Goal: Task Accomplishment & Management: Use online tool/utility

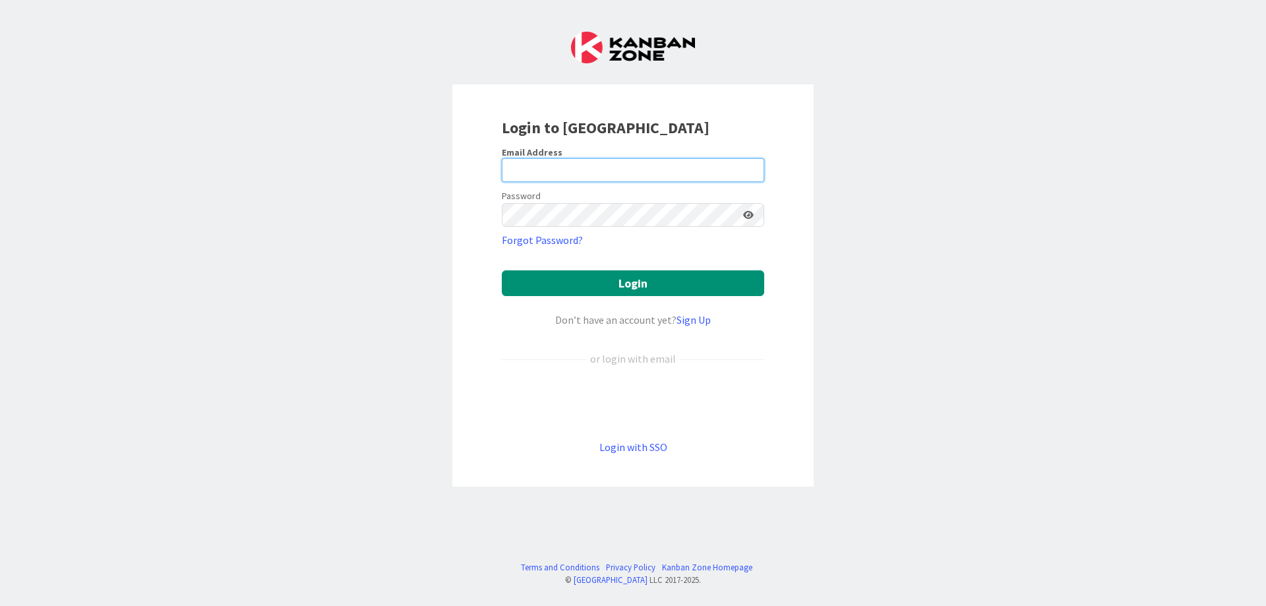
click at [527, 179] on input "email" at bounding box center [633, 170] width 262 height 24
type input "[PERSON_NAME][EMAIL_ADDRESS][DOMAIN_NAME]"
click at [502, 270] on button "Login" at bounding box center [633, 283] width 262 height 26
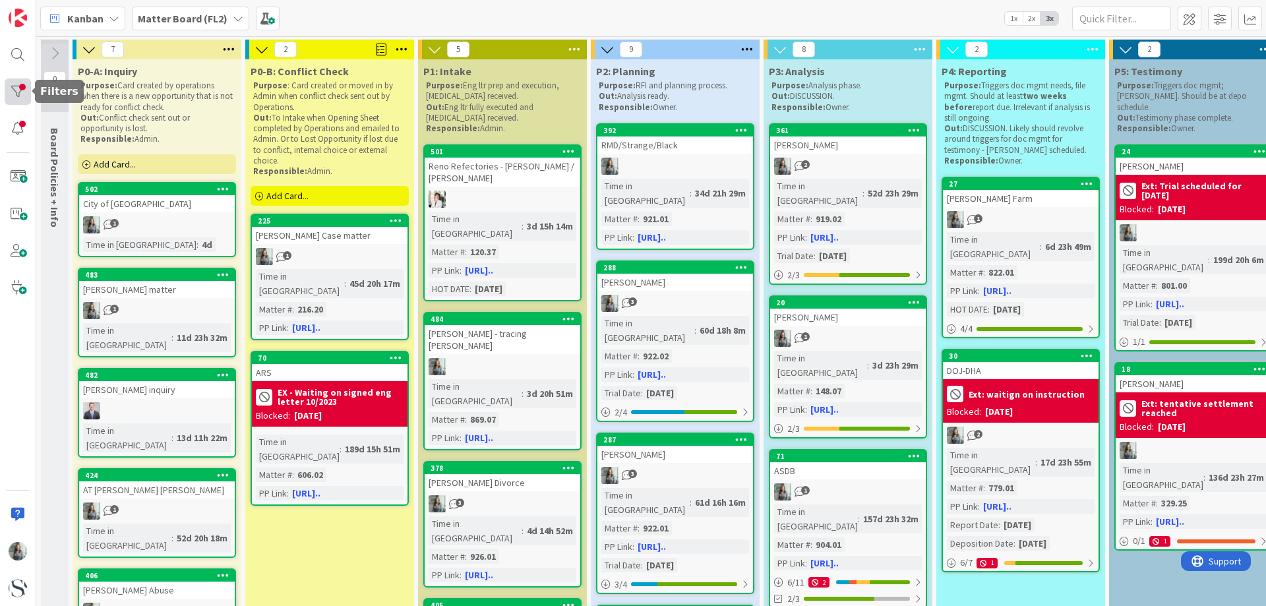
click at [19, 86] on div at bounding box center [18, 91] width 26 height 26
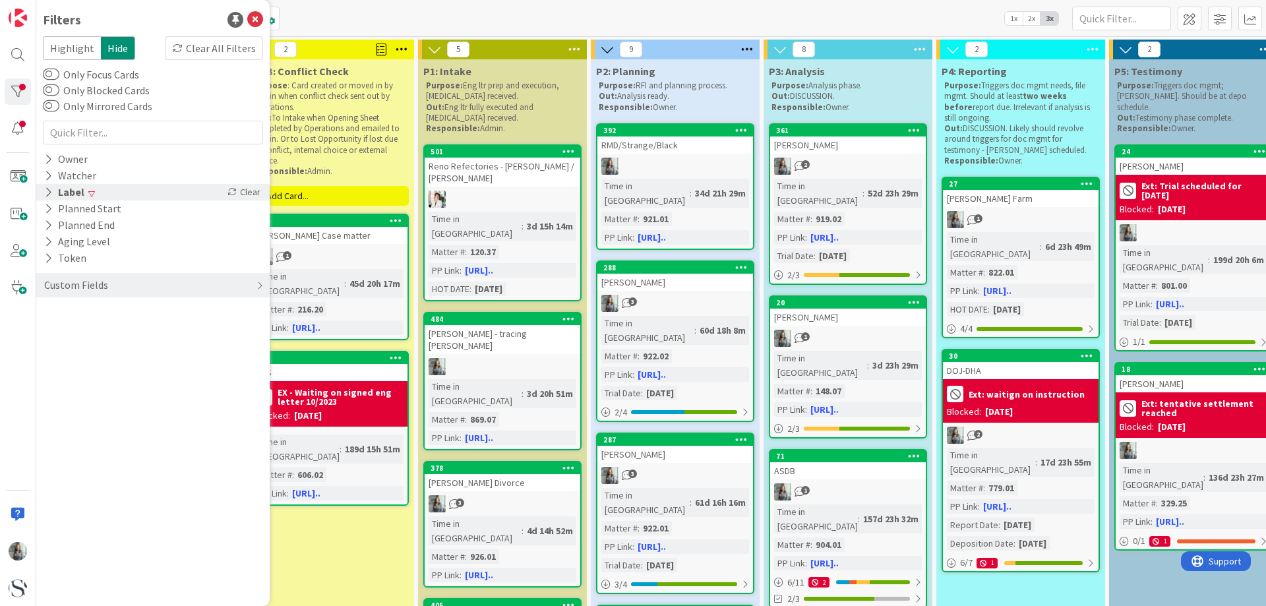
click at [45, 193] on icon at bounding box center [48, 192] width 9 height 11
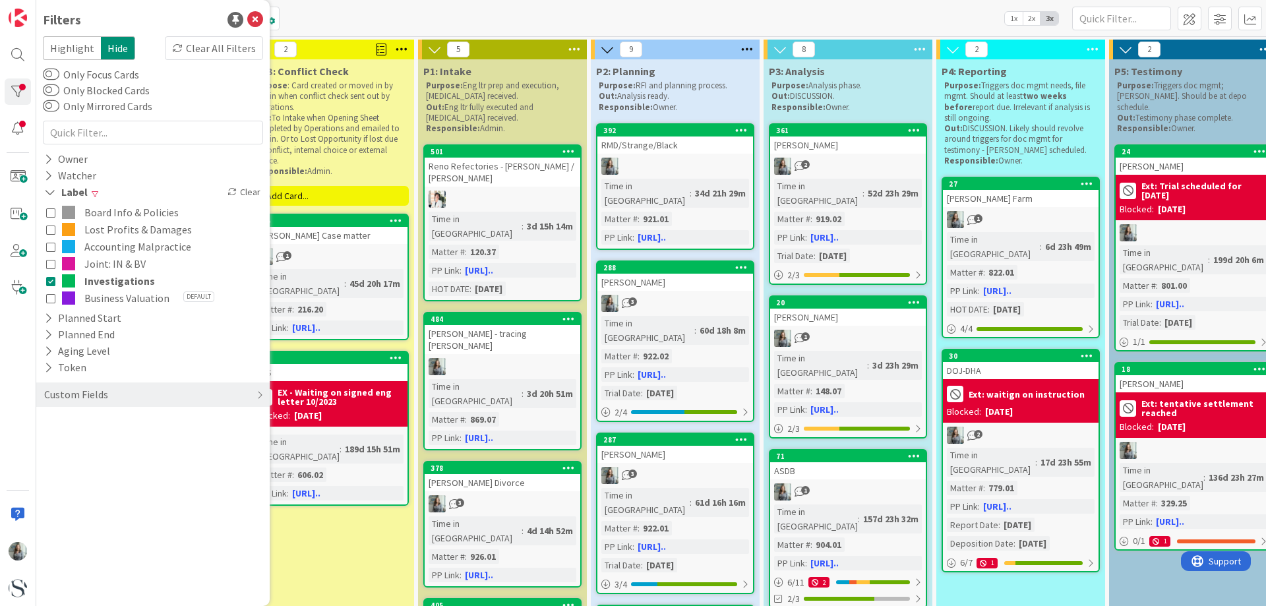
click at [58, 263] on button "Joint: IN & BV" at bounding box center [153, 263] width 214 height 17
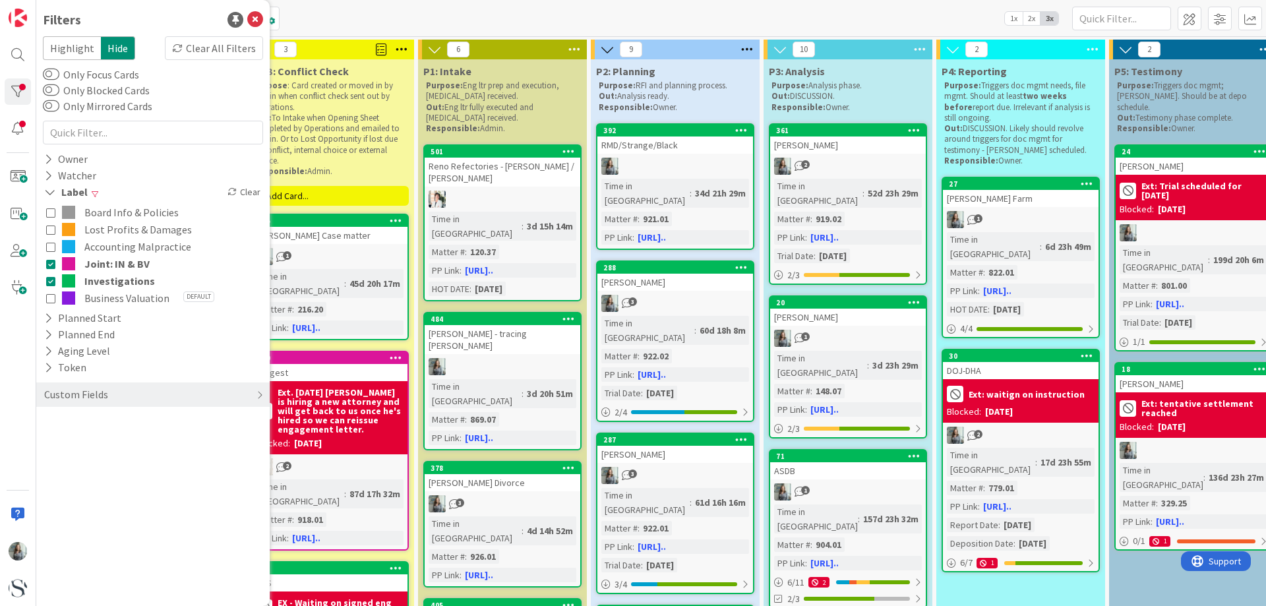
click at [51, 235] on button "Lost Profits & Damages" at bounding box center [153, 229] width 214 height 17
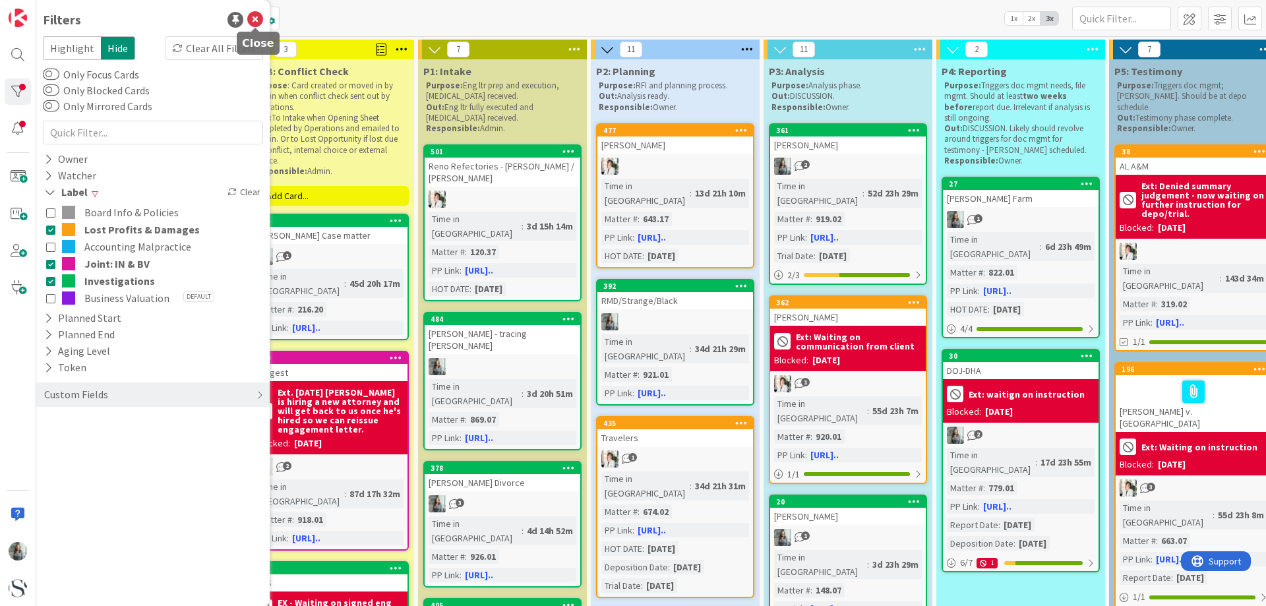
click at [250, 18] on icon at bounding box center [255, 20] width 16 height 16
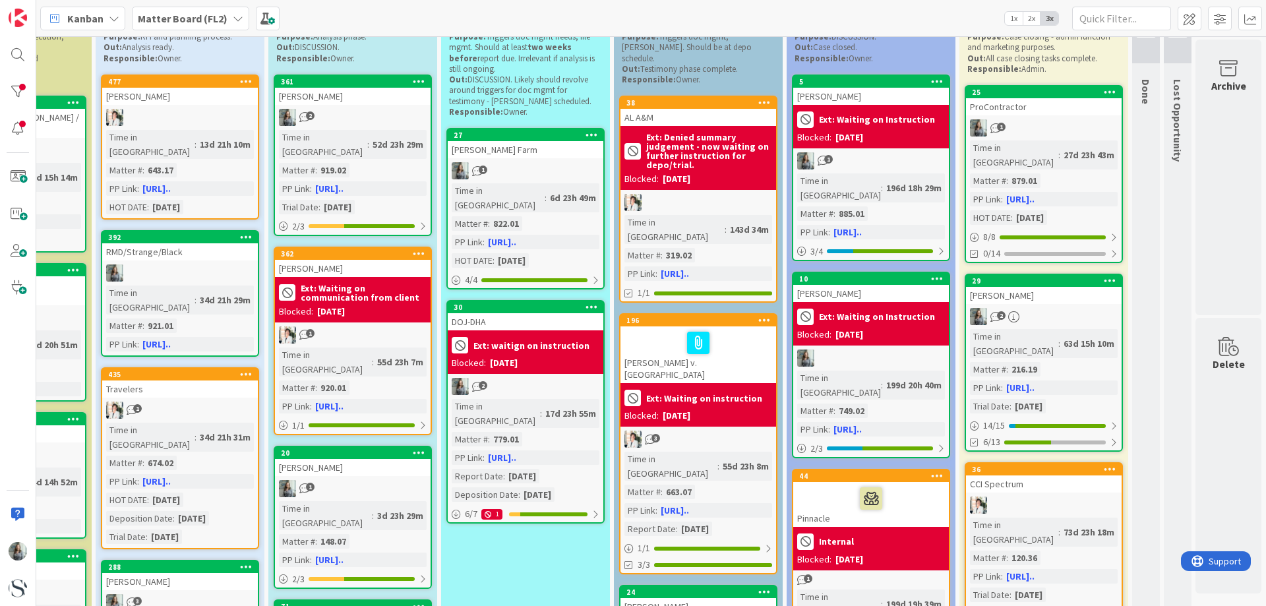
scroll to position [0, 505]
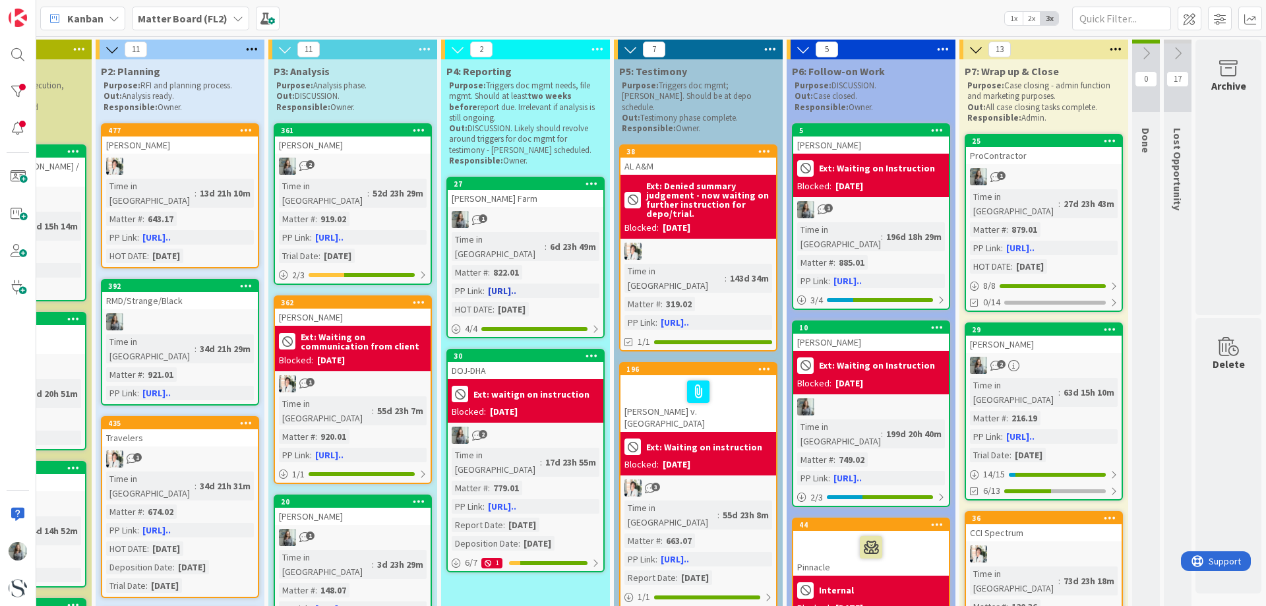
click at [514, 216] on div "1" at bounding box center [526, 219] width 156 height 17
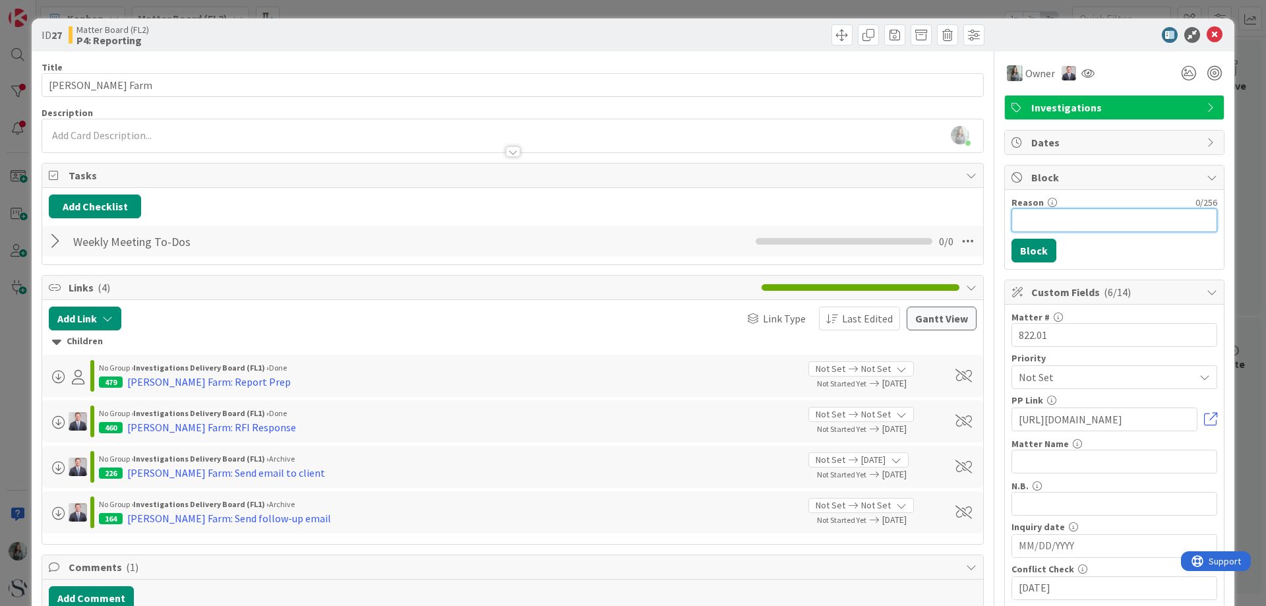
click at [1022, 217] on input "Reason" at bounding box center [1114, 220] width 206 height 24
type input "e"
type input "Ext: Waiting on Instruction"
click at [1036, 245] on button "Block" at bounding box center [1033, 251] width 45 height 24
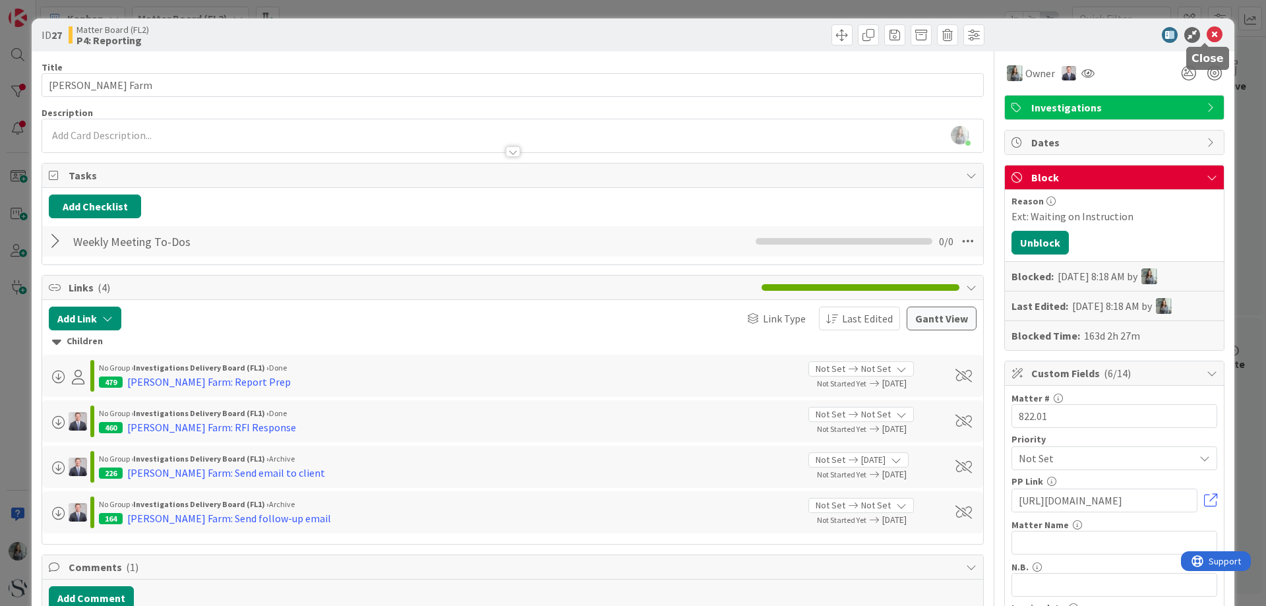
click at [1206, 37] on icon at bounding box center [1214, 35] width 16 height 16
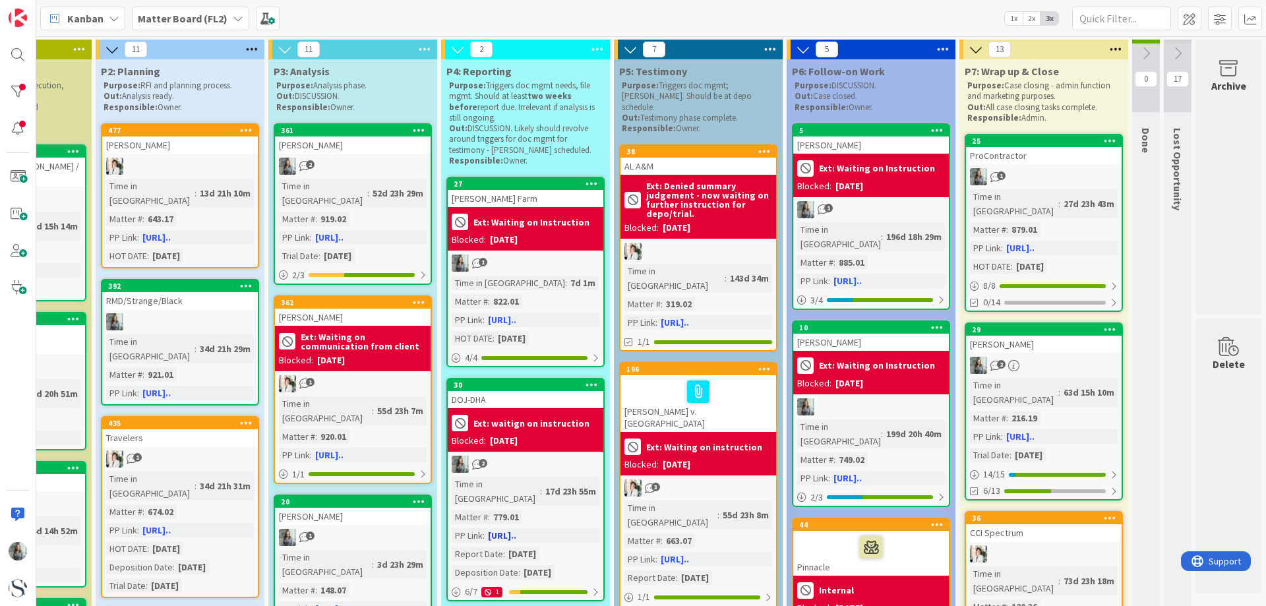
click at [503, 403] on div "DOJ-DHA" at bounding box center [526, 399] width 156 height 17
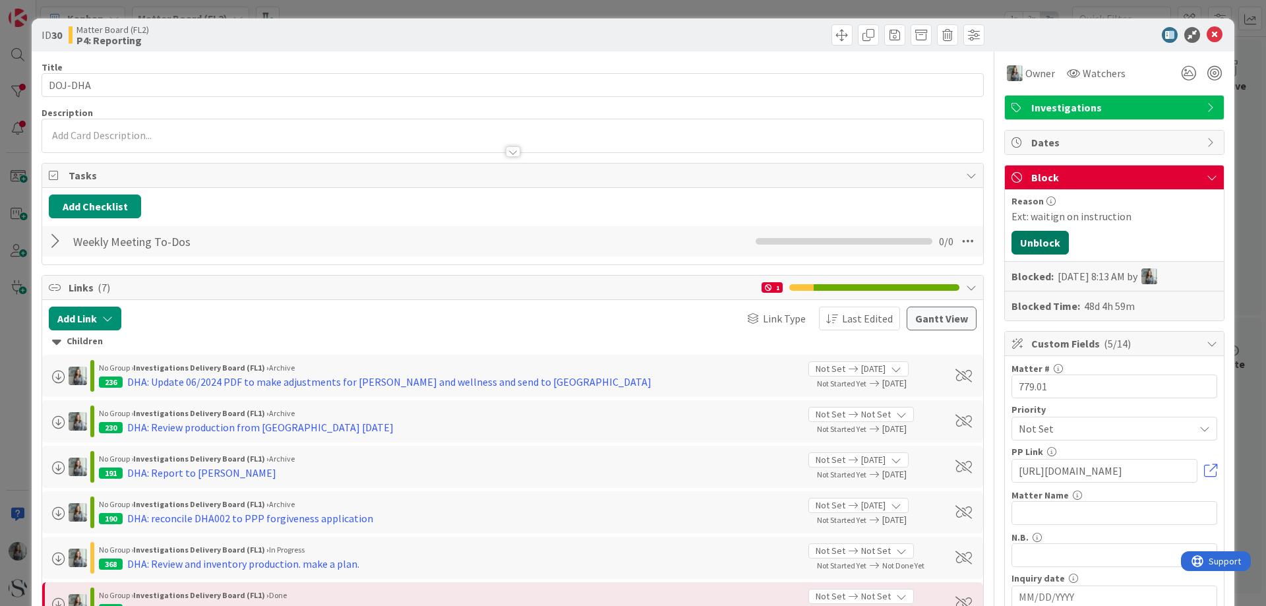
click at [1037, 236] on button "Unblock" at bounding box center [1039, 243] width 57 height 24
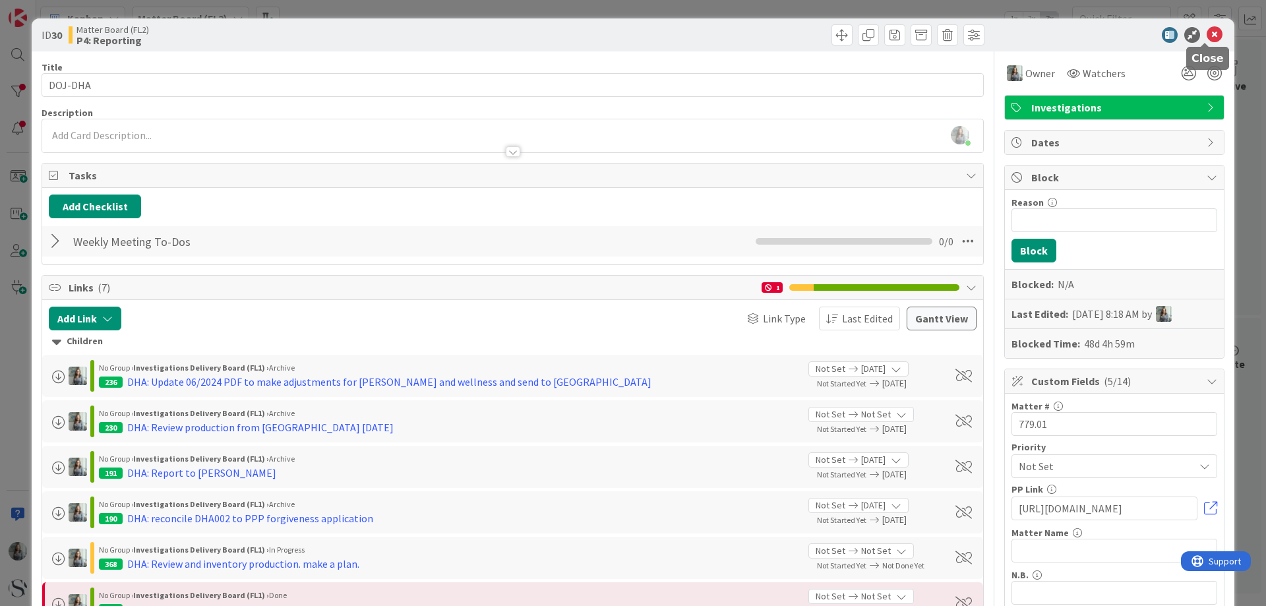
click at [1208, 39] on icon at bounding box center [1214, 35] width 16 height 16
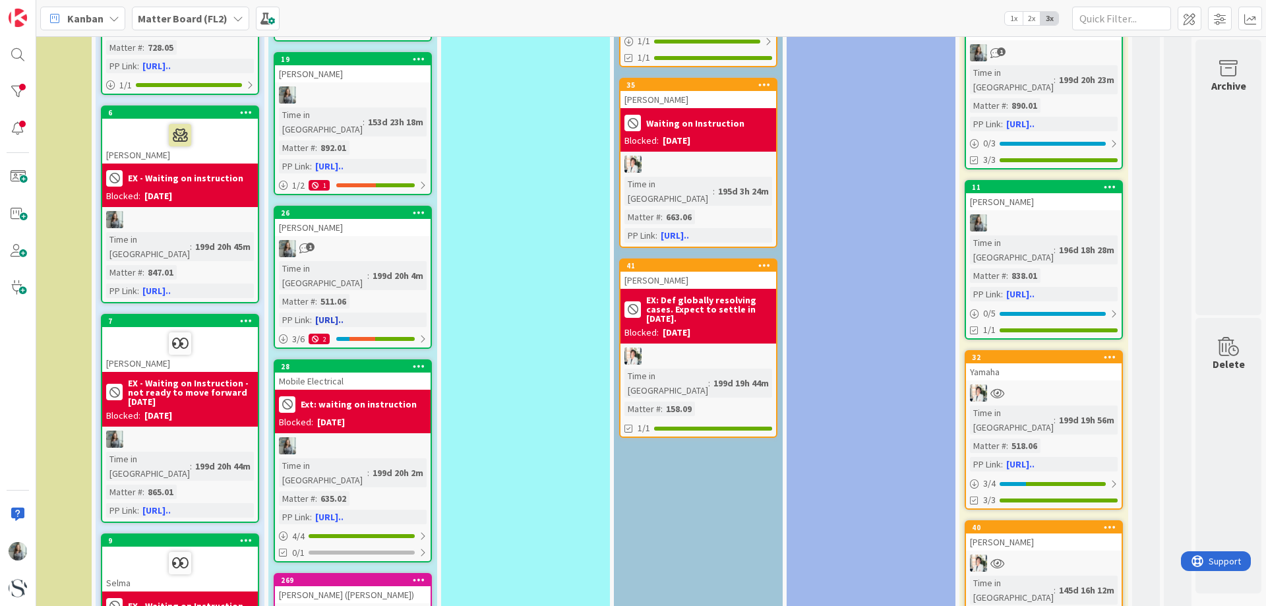
scroll to position [1384, 505]
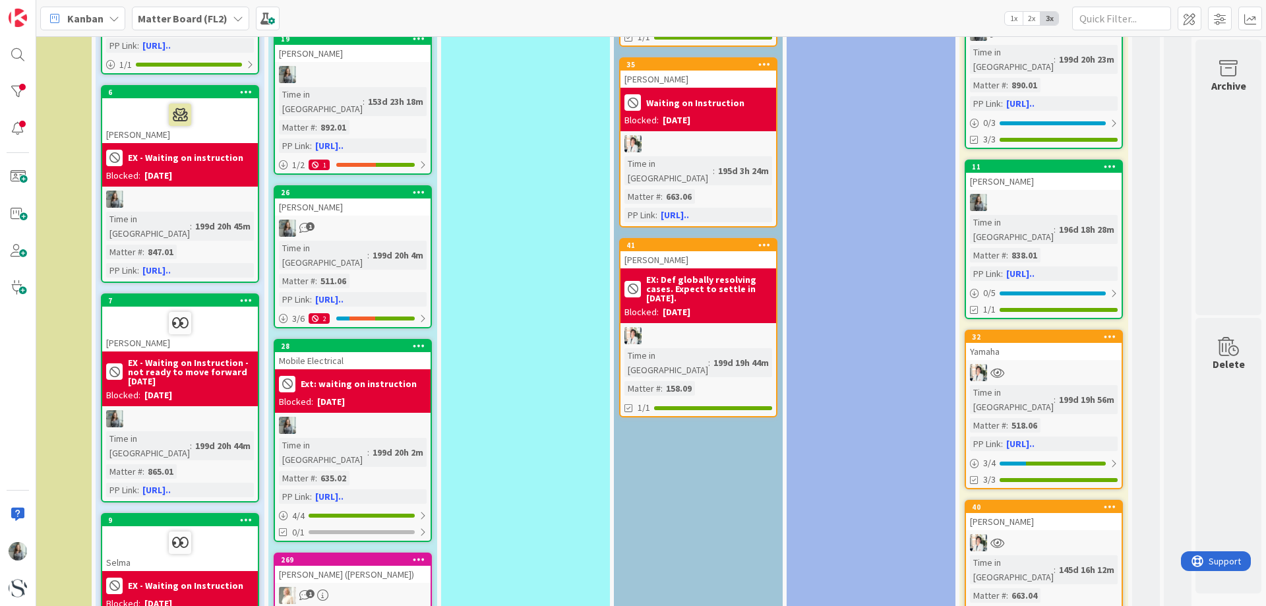
click at [334, 587] on div "1" at bounding box center [353, 595] width 156 height 17
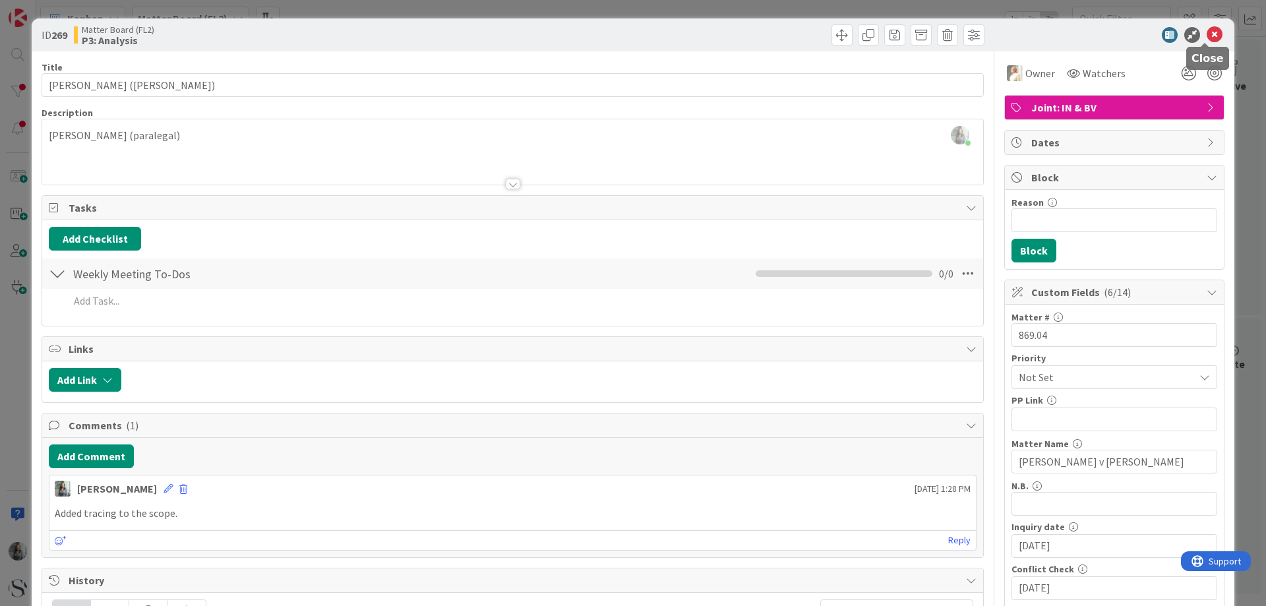
click at [1210, 37] on icon at bounding box center [1214, 35] width 16 height 16
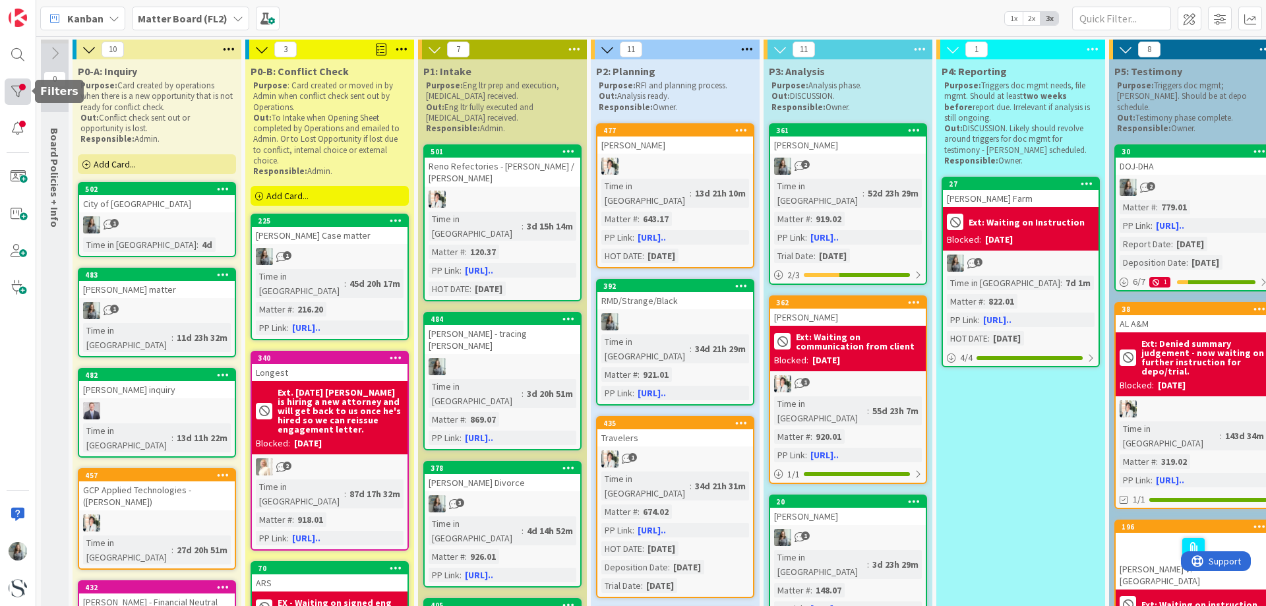
click at [24, 92] on div at bounding box center [18, 91] width 26 height 26
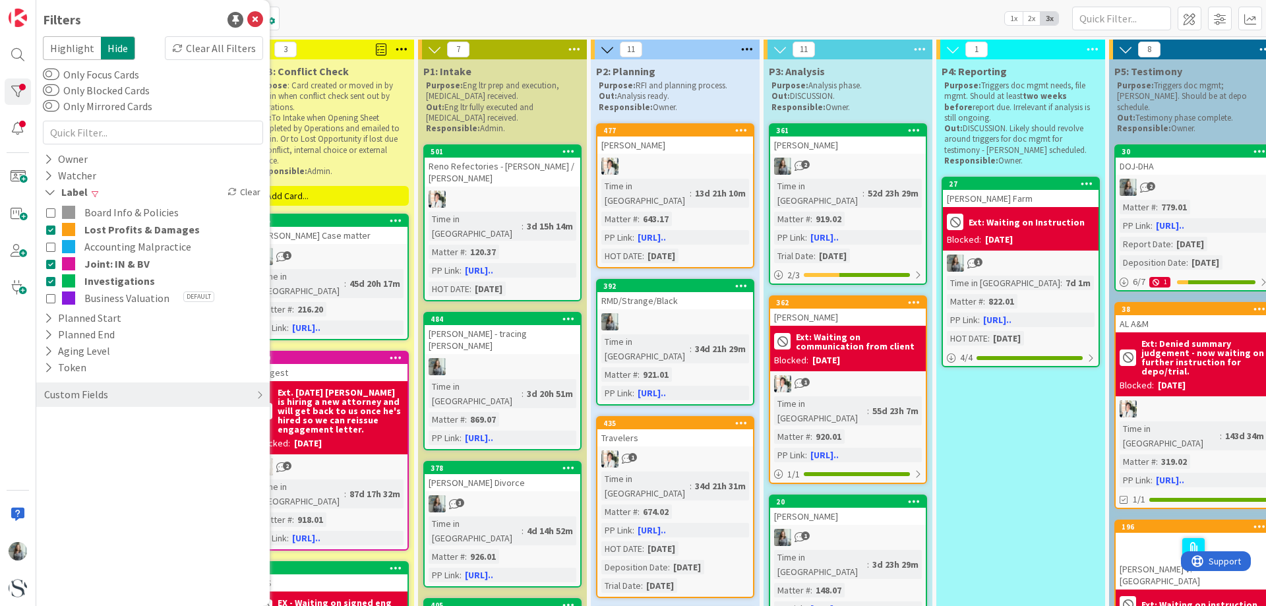
drag, startPoint x: 55, startPoint y: 231, endPoint x: 51, endPoint y: 250, distance: 19.4
click at [54, 231] on icon at bounding box center [50, 229] width 9 height 9
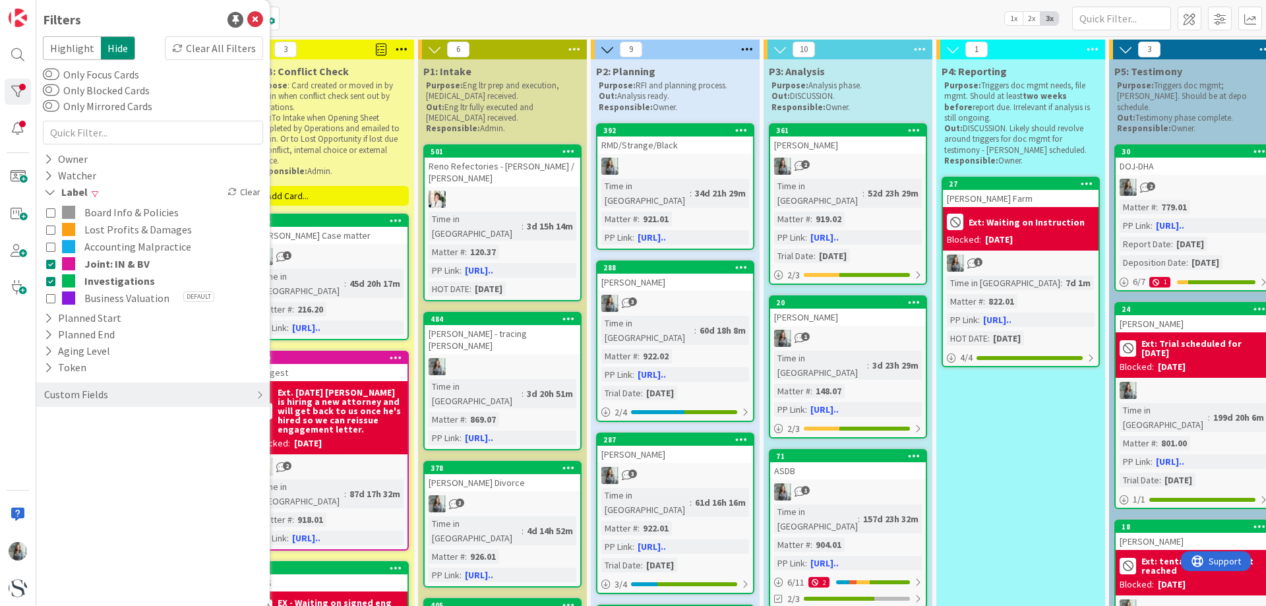
click at [51, 250] on icon at bounding box center [50, 246] width 9 height 9
click at [50, 268] on icon at bounding box center [50, 263] width 9 height 9
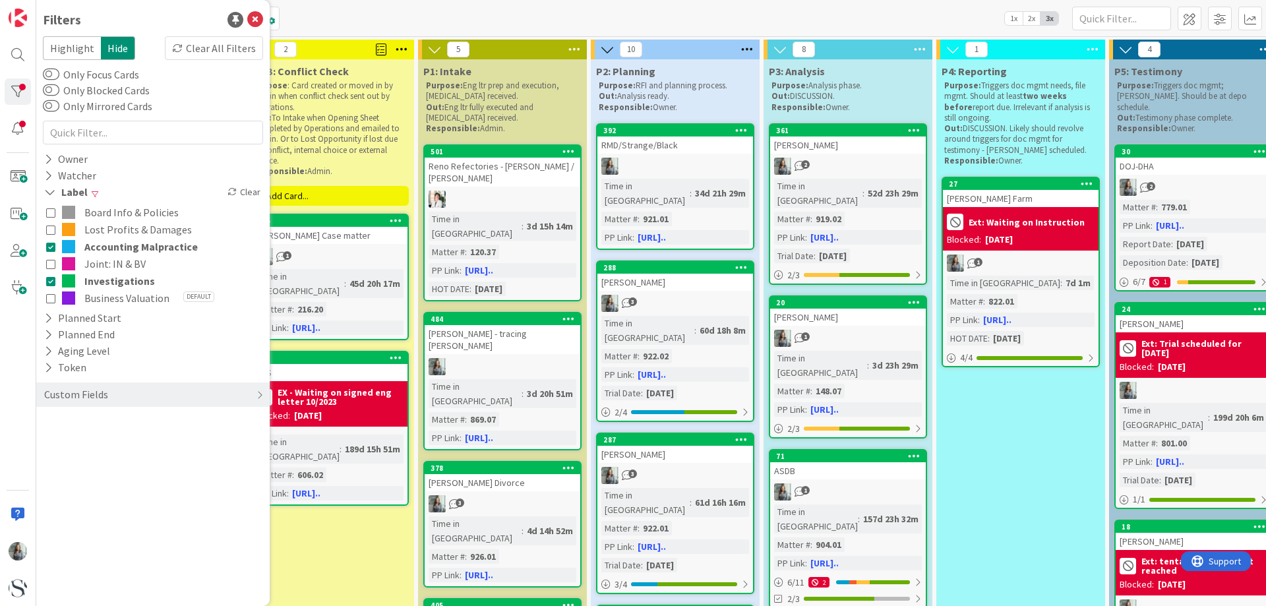
click at [50, 278] on icon at bounding box center [50, 280] width 9 height 9
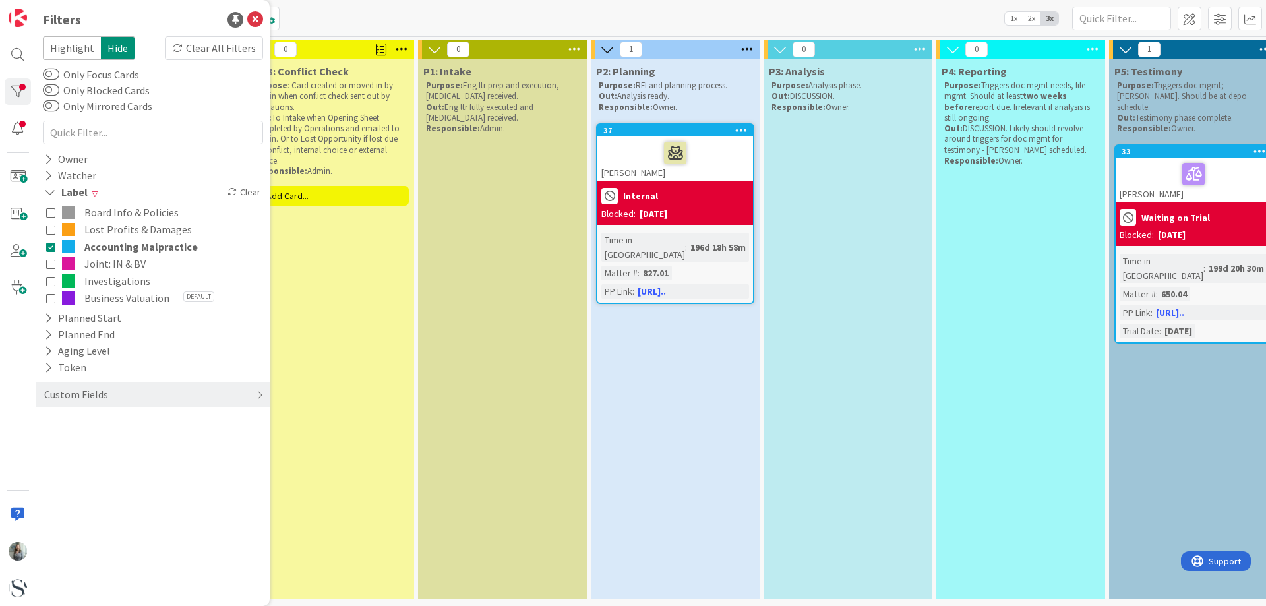
click at [51, 301] on icon at bounding box center [50, 297] width 9 height 9
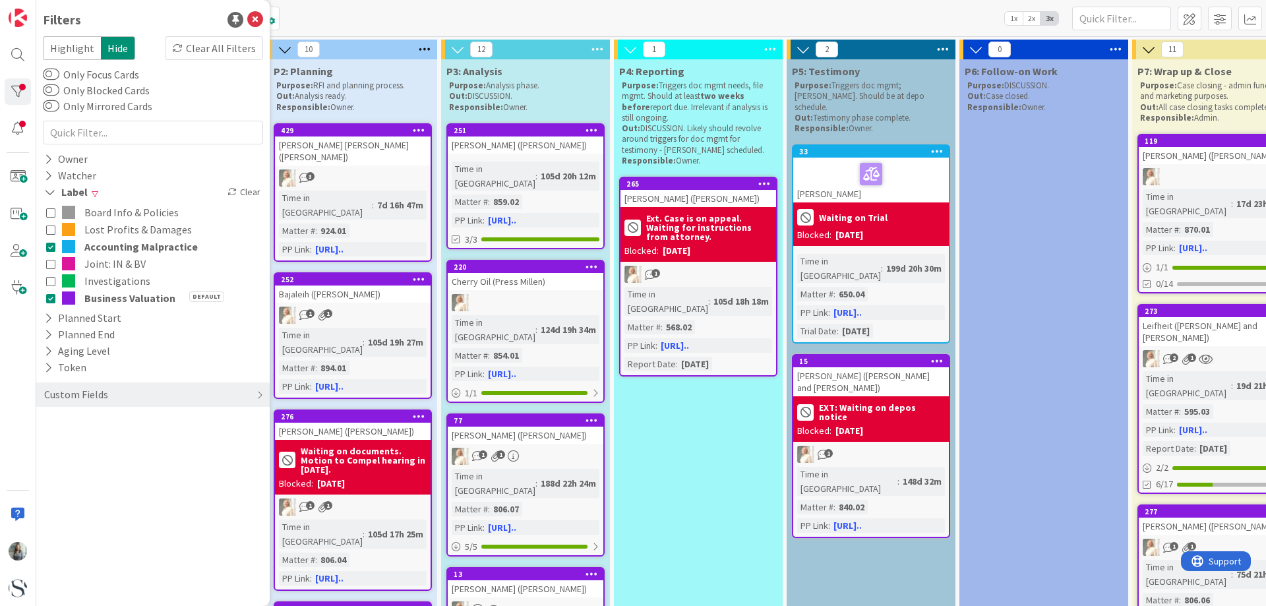
scroll to position [0, 505]
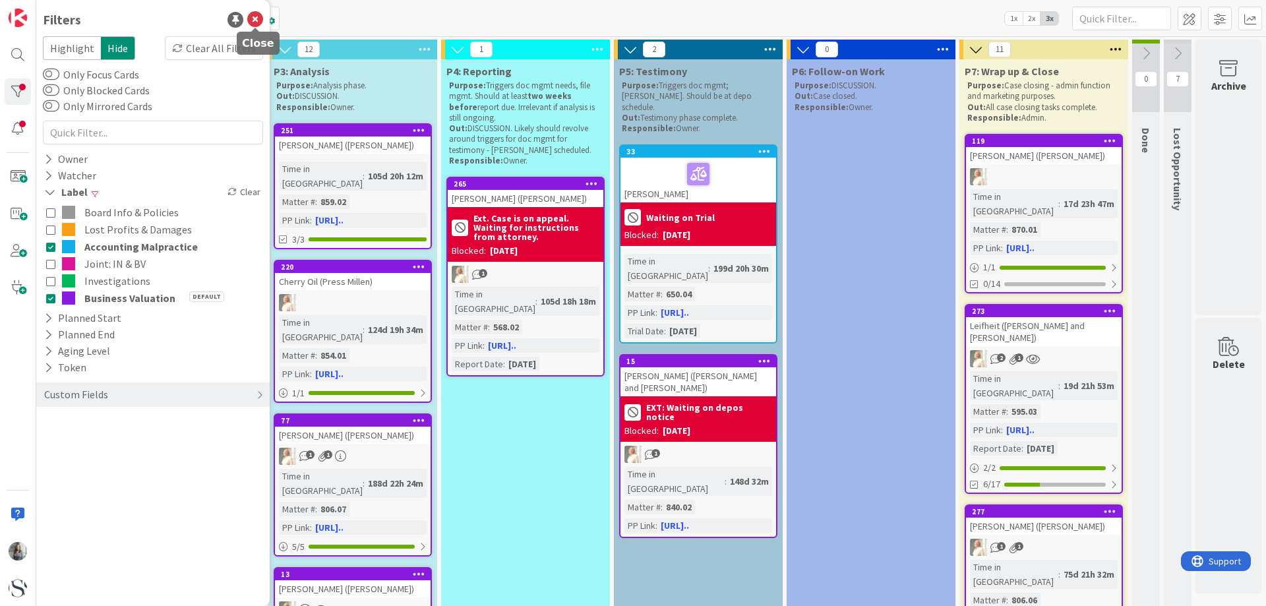
click at [250, 18] on icon at bounding box center [255, 20] width 16 height 16
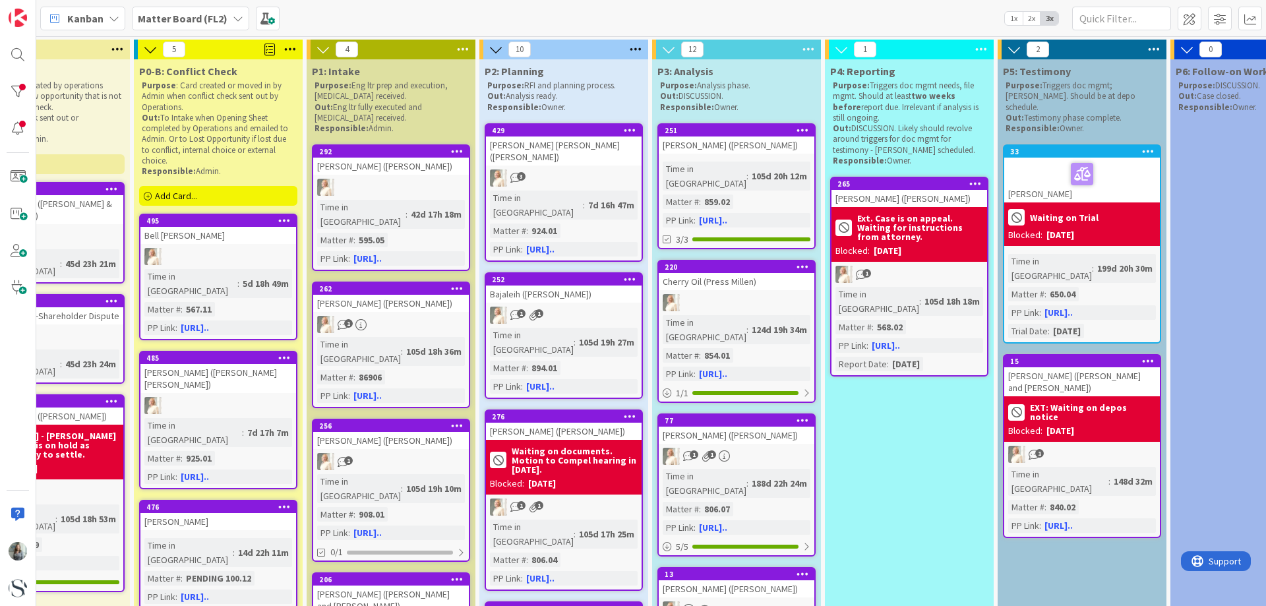
scroll to position [0, 88]
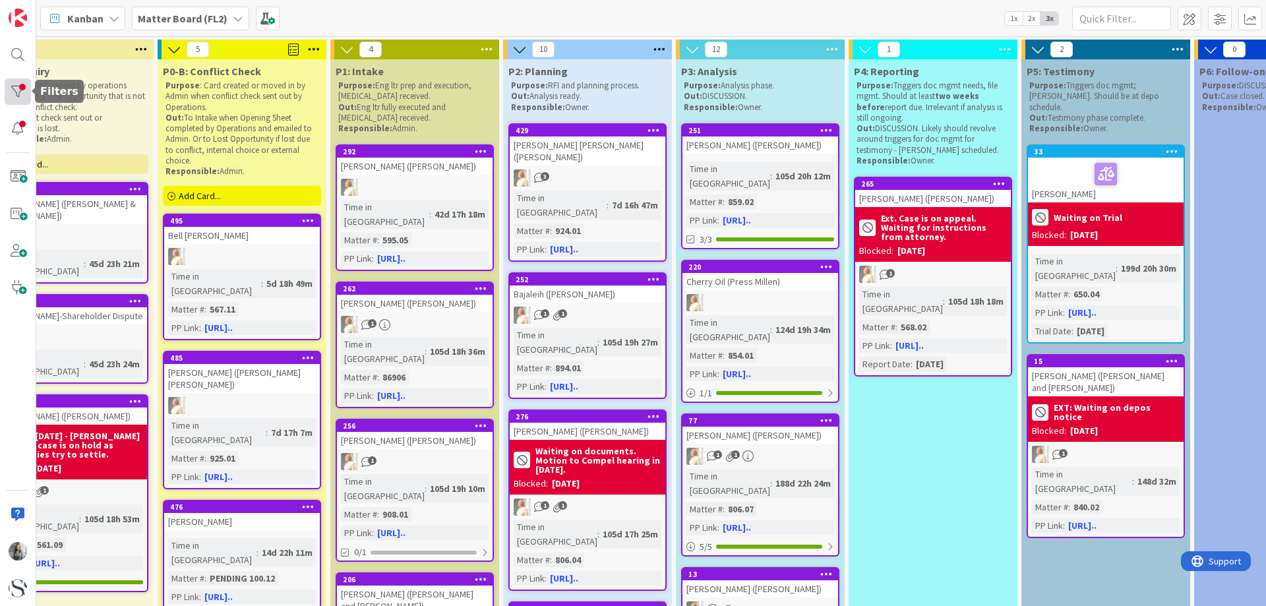
click at [26, 91] on div at bounding box center [18, 91] width 26 height 26
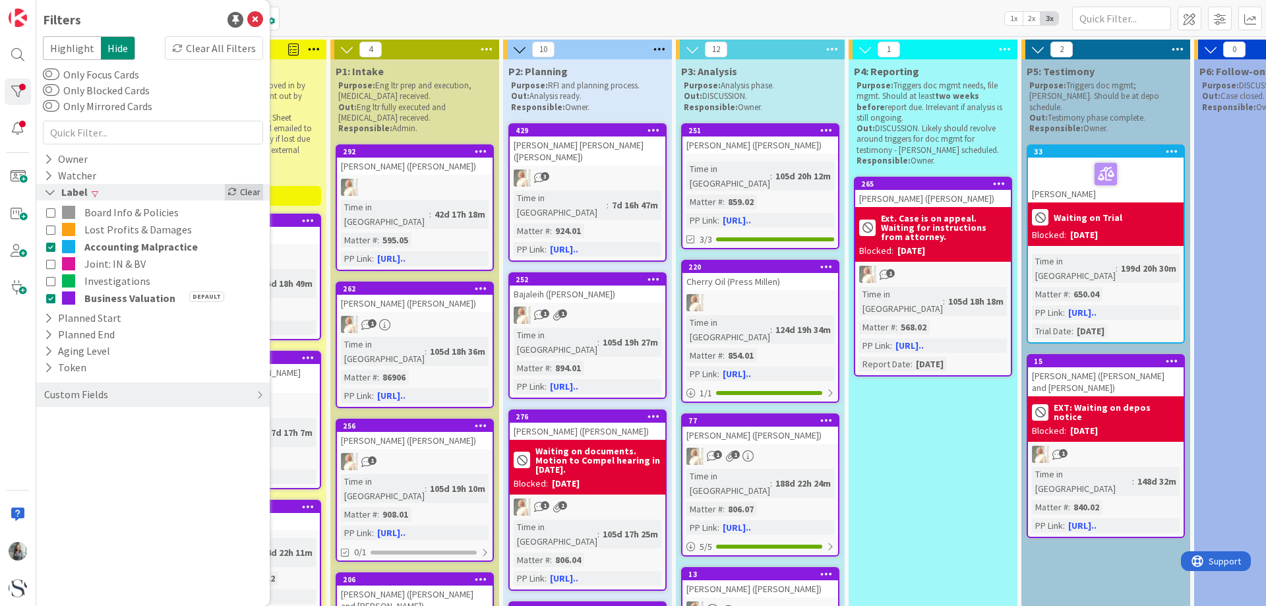
click at [237, 192] on icon at bounding box center [231, 191] width 9 height 9
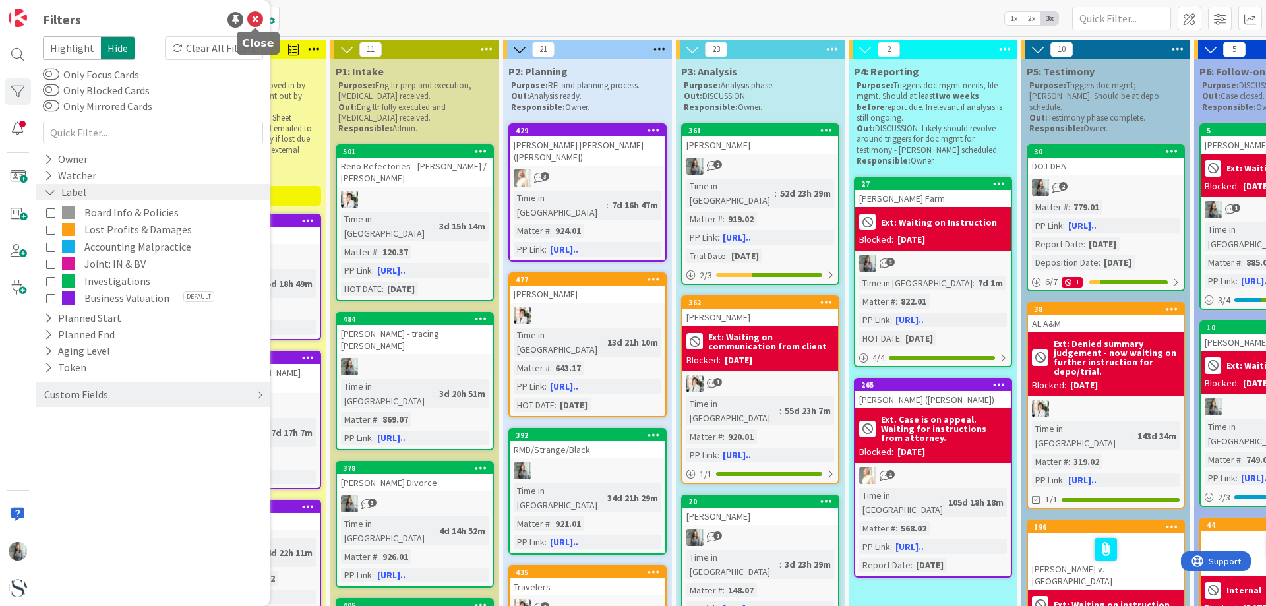
click at [256, 16] on icon at bounding box center [255, 20] width 16 height 16
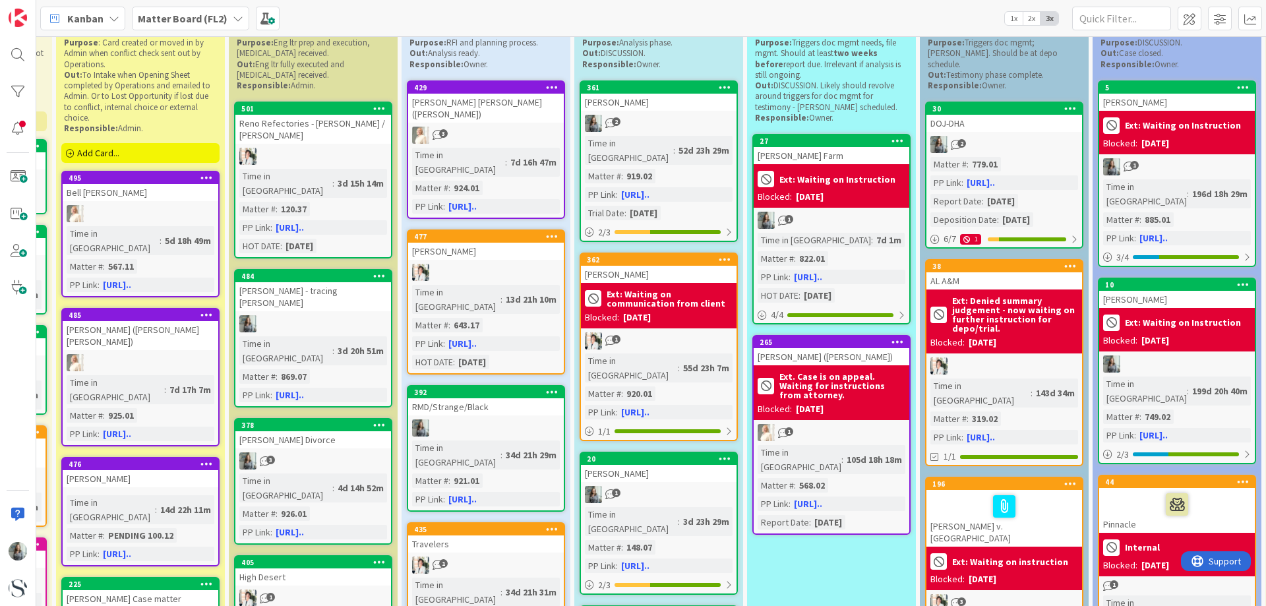
scroll to position [66, 189]
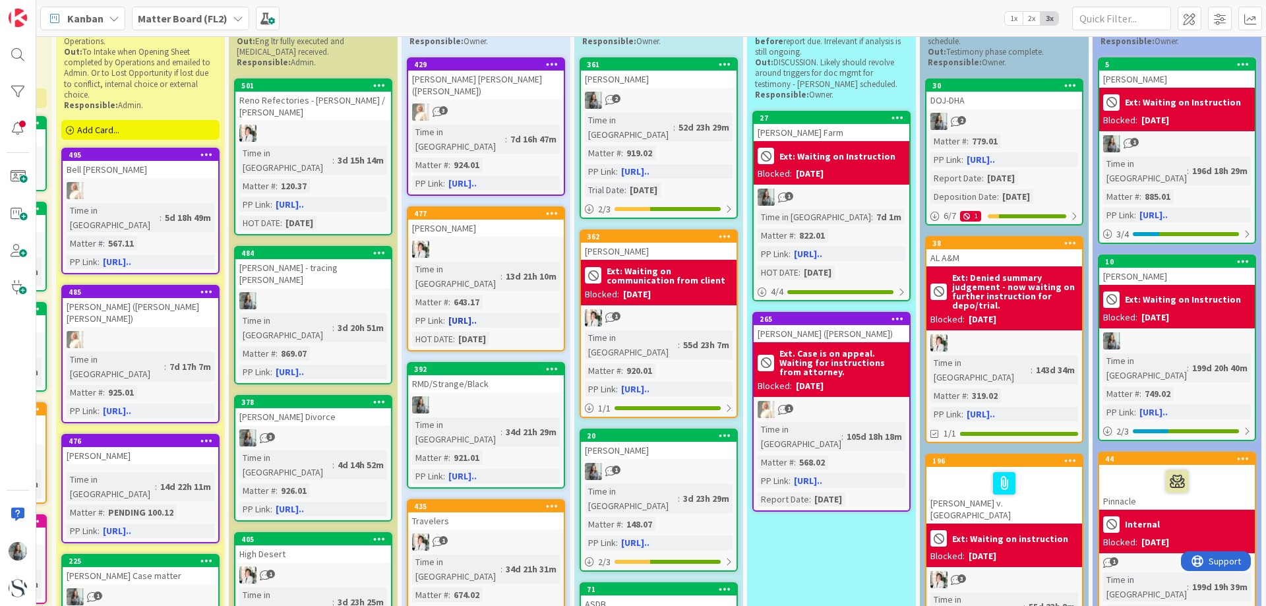
click at [445, 241] on div at bounding box center [486, 249] width 156 height 17
click at [445, 223] on div "2 Board Policies + Info 13 P0-A: Inquiry Purpose: Card created by operations wh…" at bounding box center [650, 321] width 1229 height 570
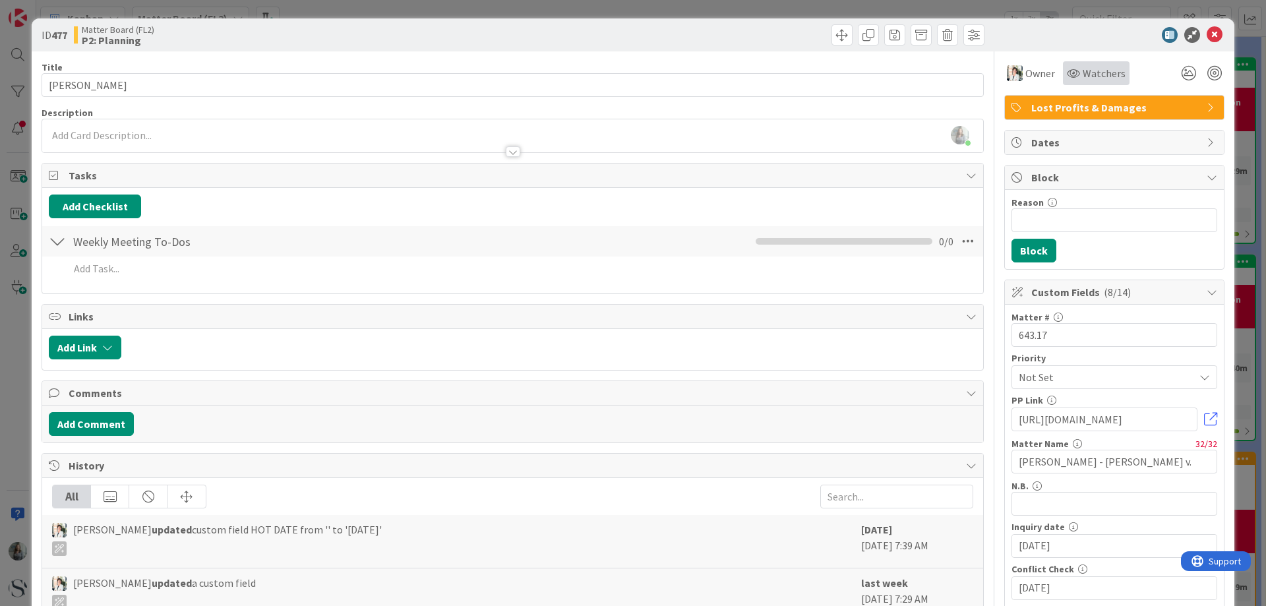
click at [1082, 82] on div "Watchers" at bounding box center [1096, 73] width 67 height 24
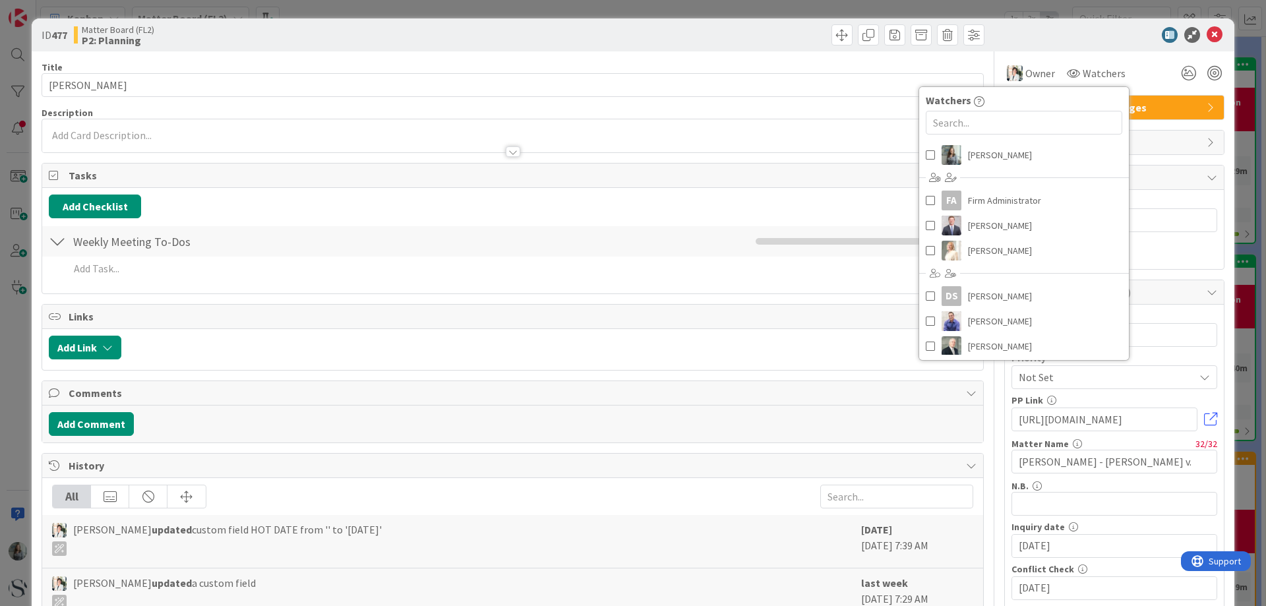
scroll to position [19, 0]
click at [1069, 42] on div at bounding box center [1107, 35] width 233 height 16
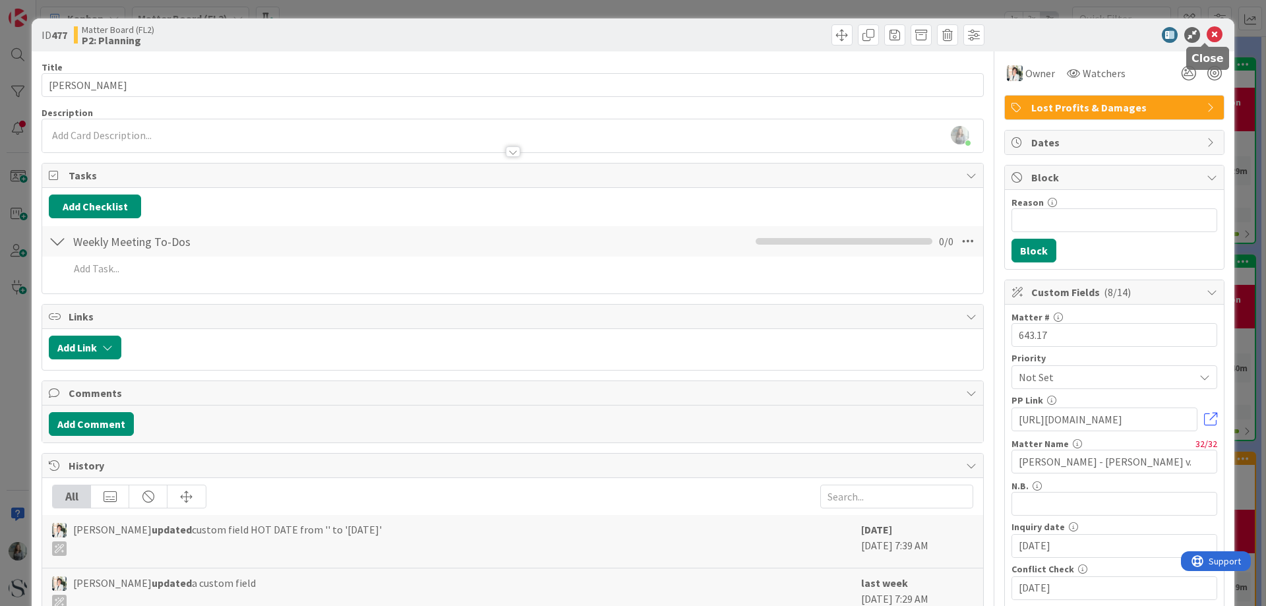
click at [1208, 34] on icon at bounding box center [1214, 35] width 16 height 16
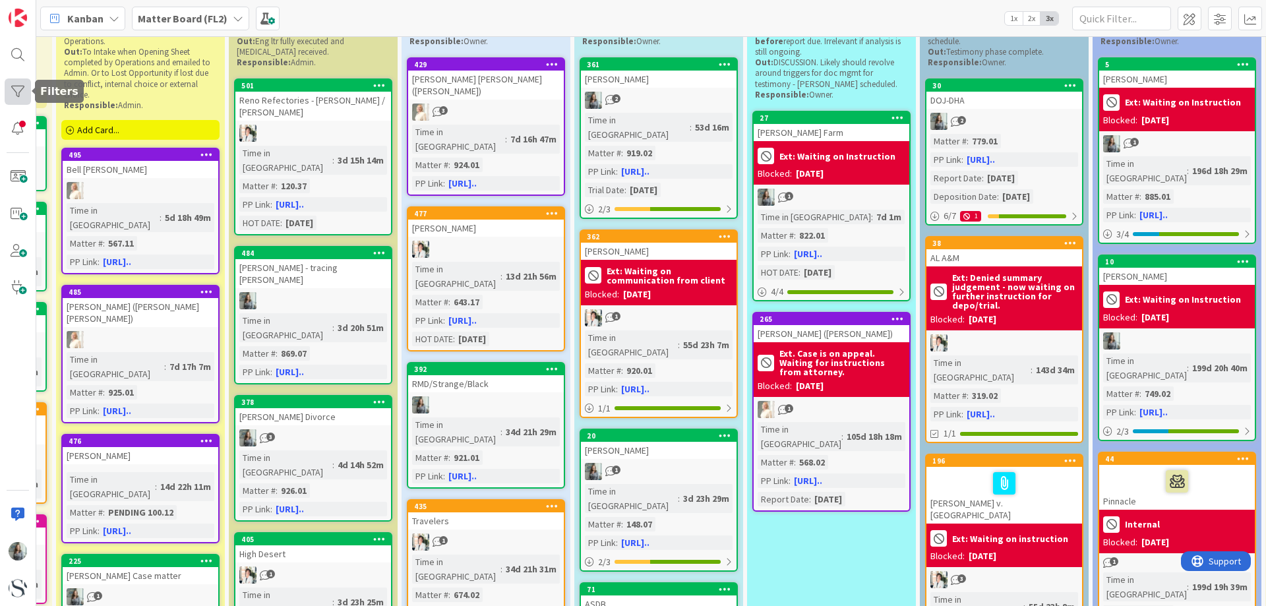
click at [17, 96] on div at bounding box center [18, 91] width 26 height 26
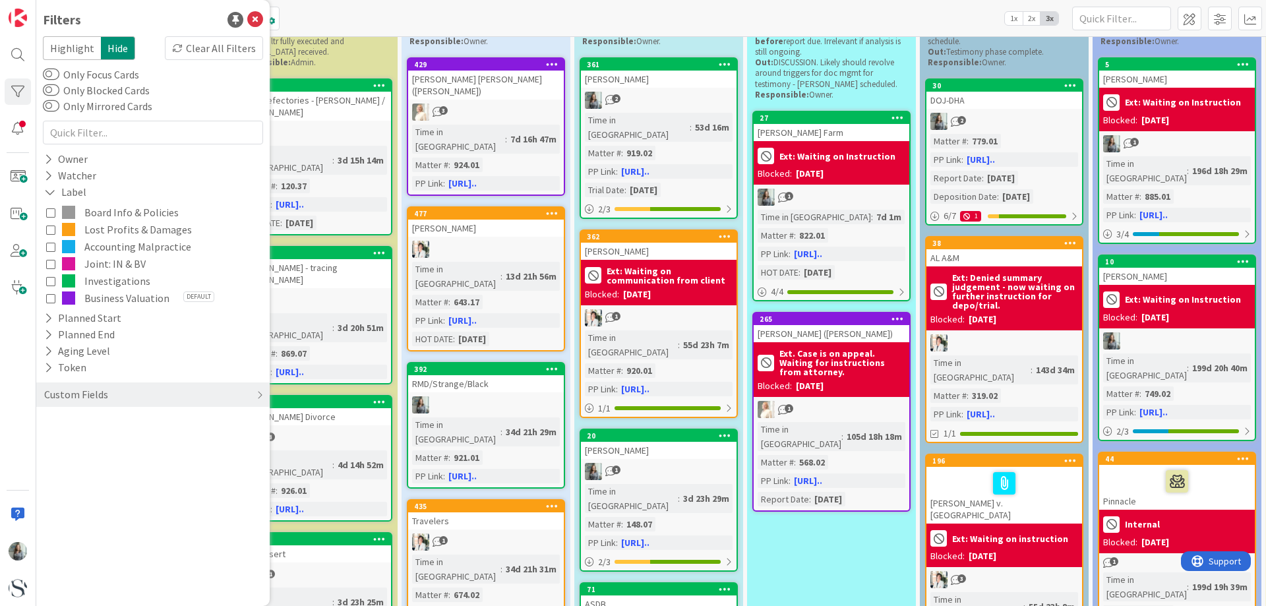
click at [50, 301] on icon at bounding box center [50, 297] width 9 height 9
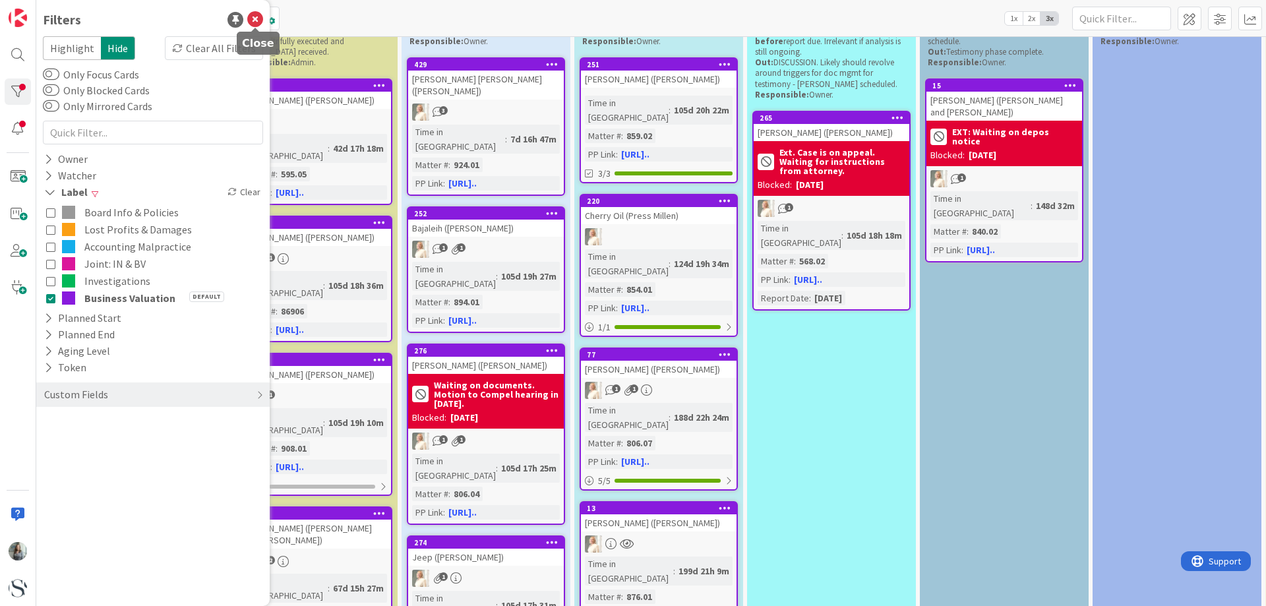
click at [255, 20] on icon at bounding box center [255, 20] width 16 height 16
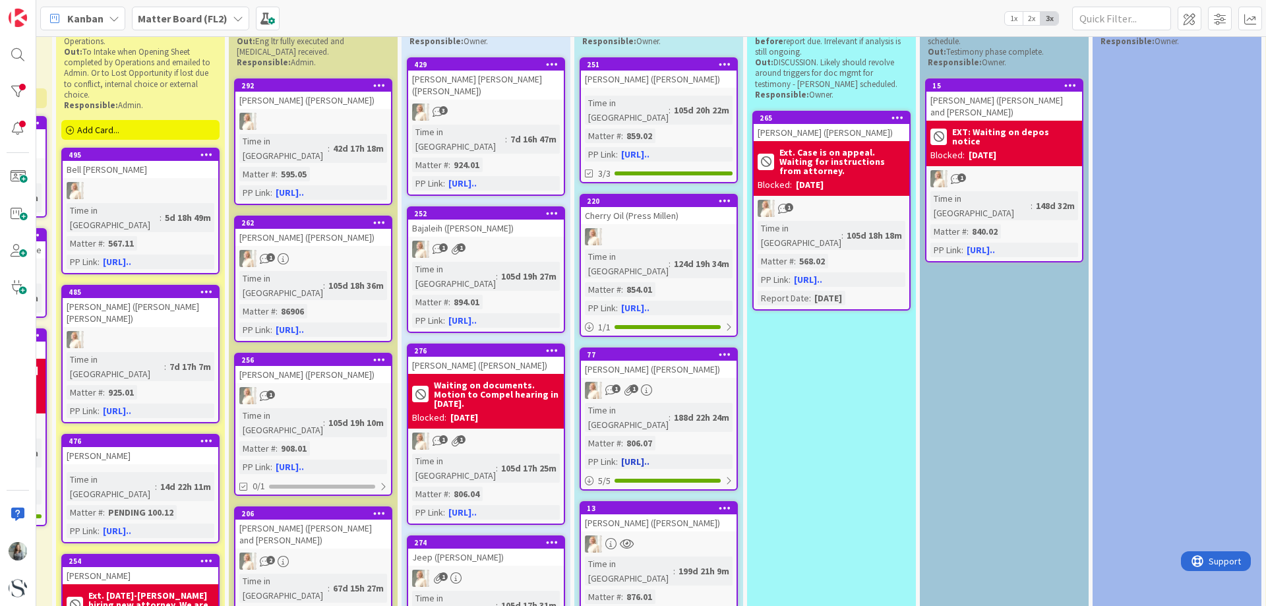
click at [685, 351] on link "77 [PERSON_NAME] ([PERSON_NAME]) 1 1 Time in [GEOGRAPHIC_DATA] : 188d 22h 24m M…" at bounding box center [658, 418] width 158 height 143
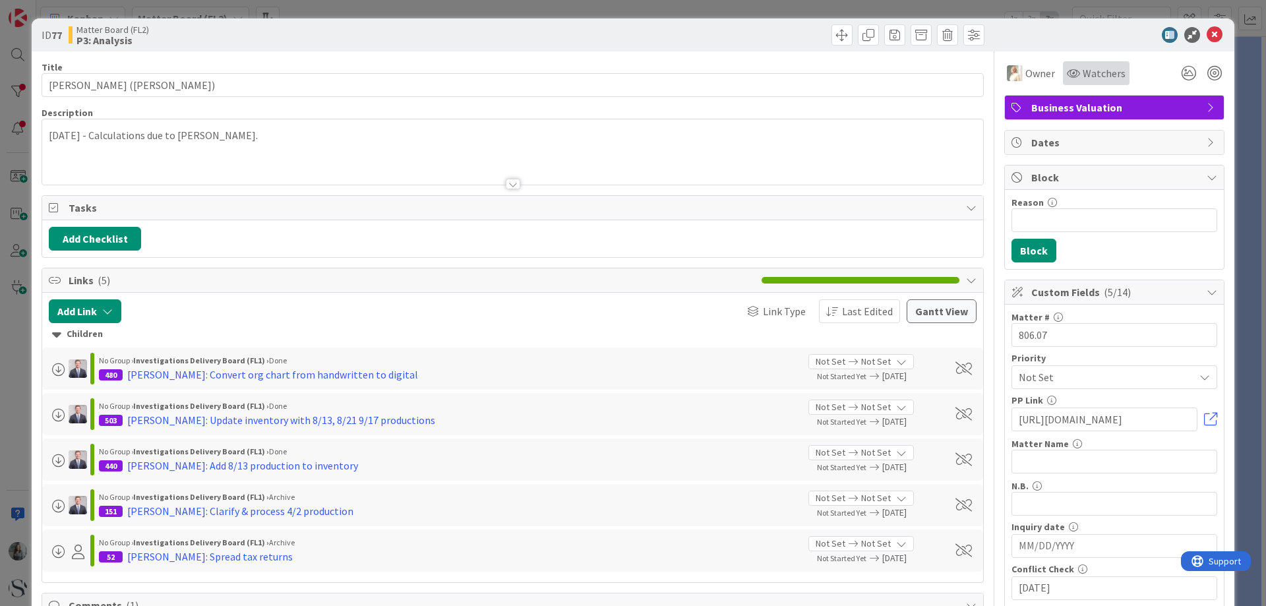
click at [1110, 69] on span "Watchers" at bounding box center [1103, 73] width 43 height 16
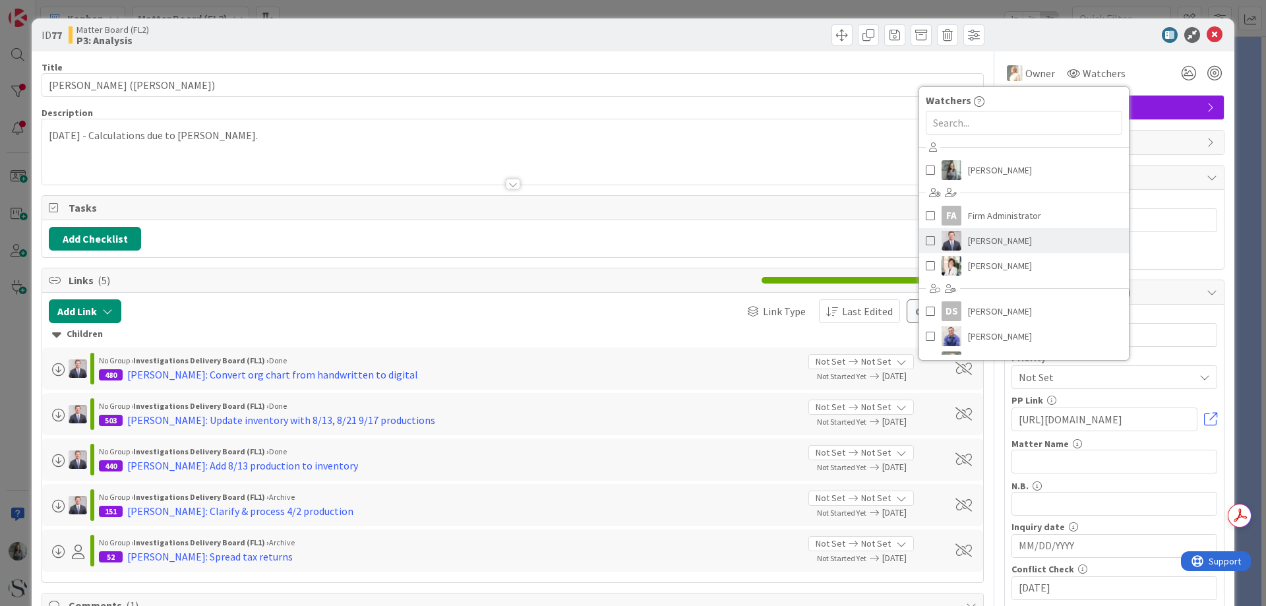
click at [925, 241] on span at bounding box center [929, 241] width 9 height 20
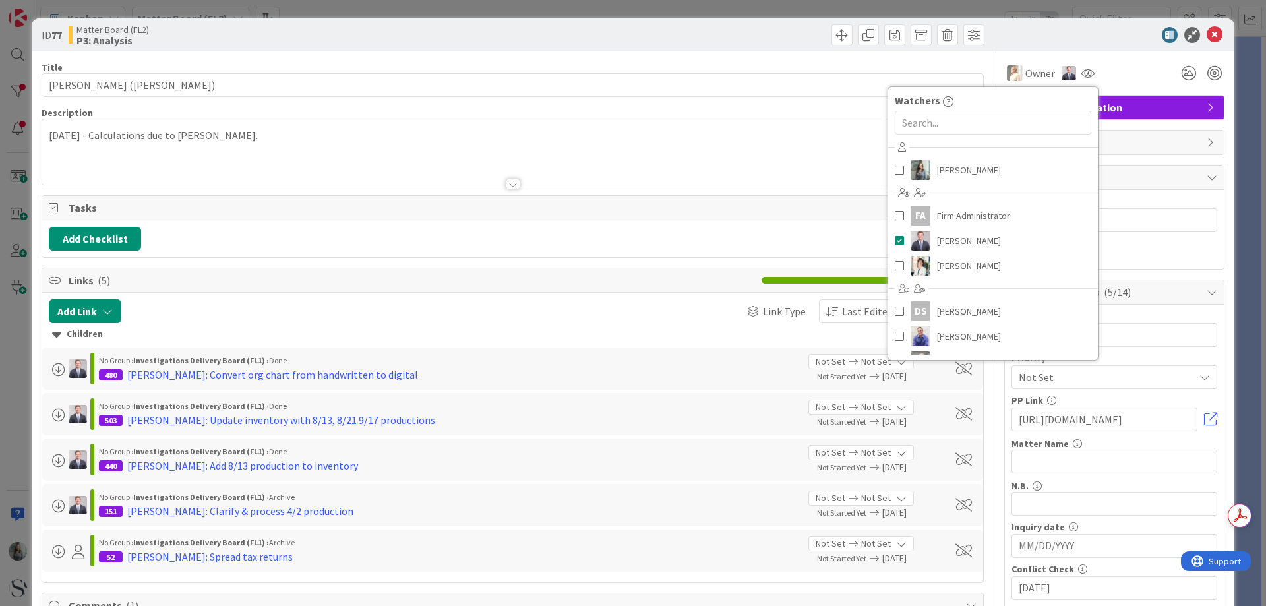
click at [1100, 46] on div "ID 77 Matter Board (FL2) P3: Analysis" at bounding box center [633, 34] width 1202 height 33
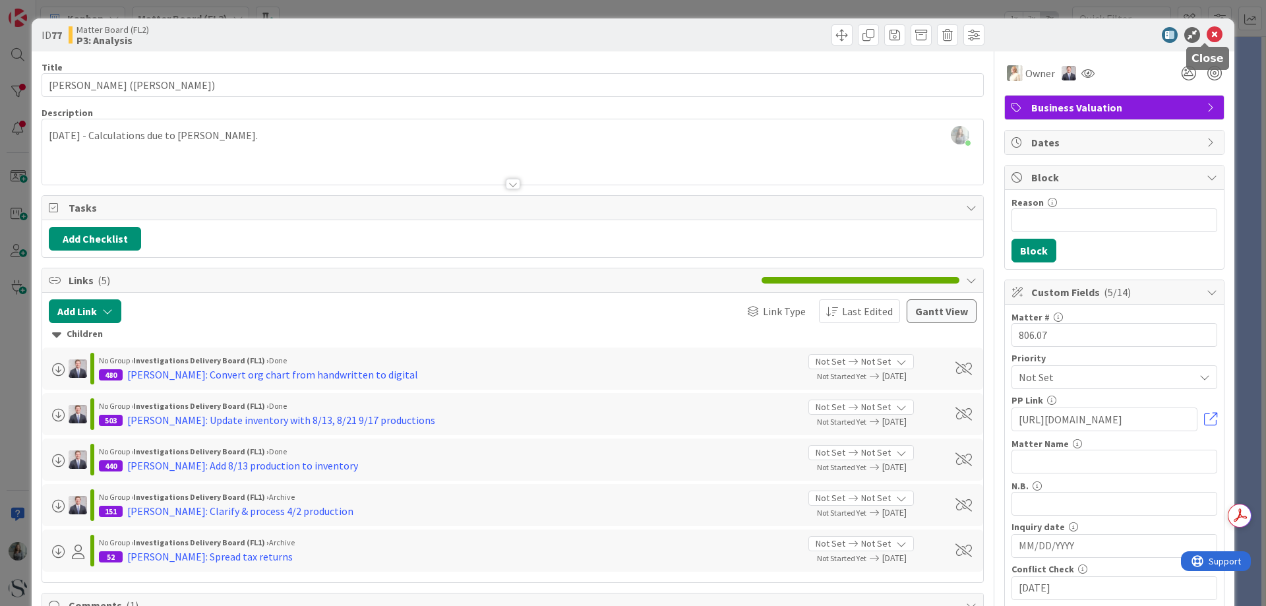
click at [1208, 33] on icon at bounding box center [1214, 35] width 16 height 16
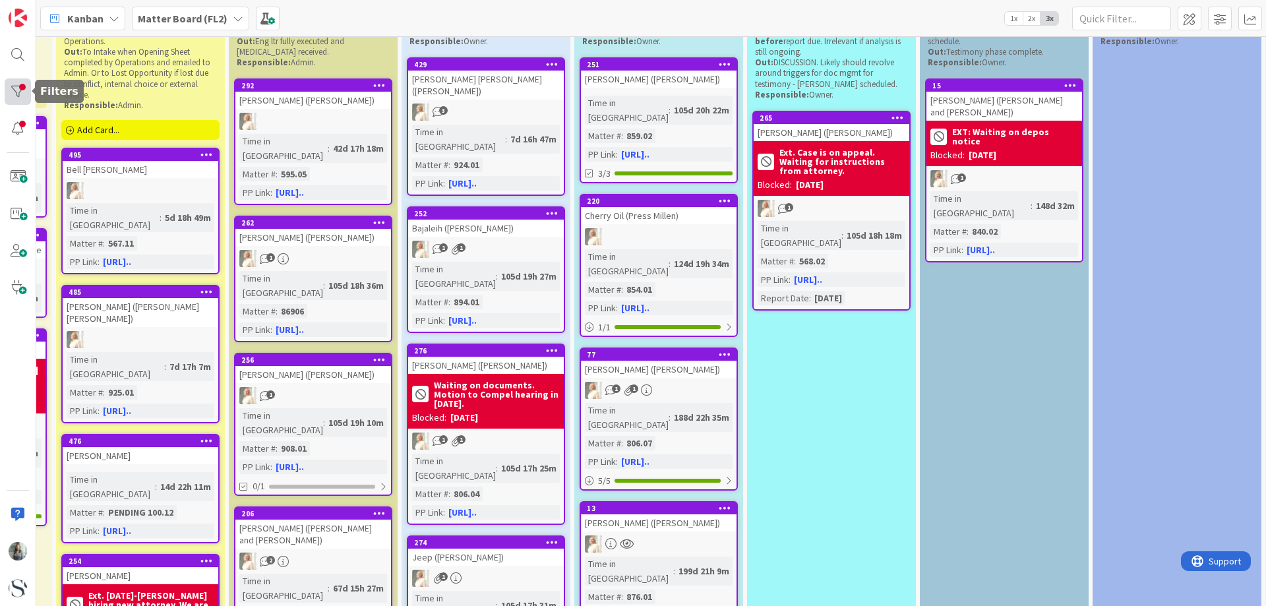
click at [13, 94] on div at bounding box center [18, 91] width 26 height 26
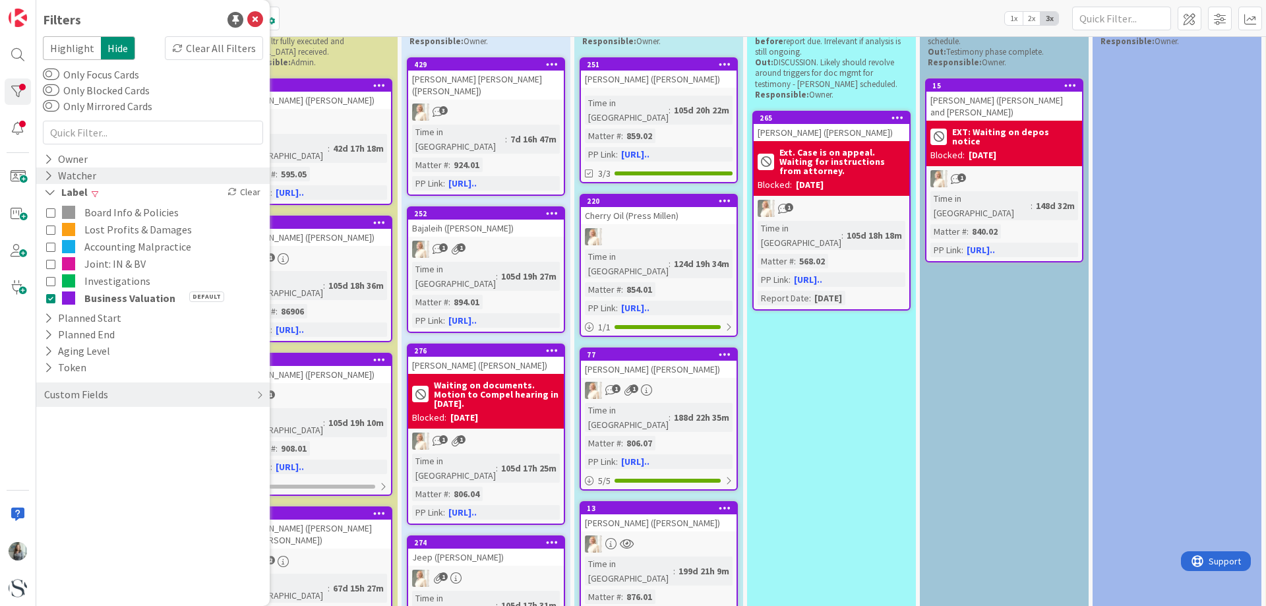
click at [50, 171] on icon at bounding box center [48, 175] width 9 height 11
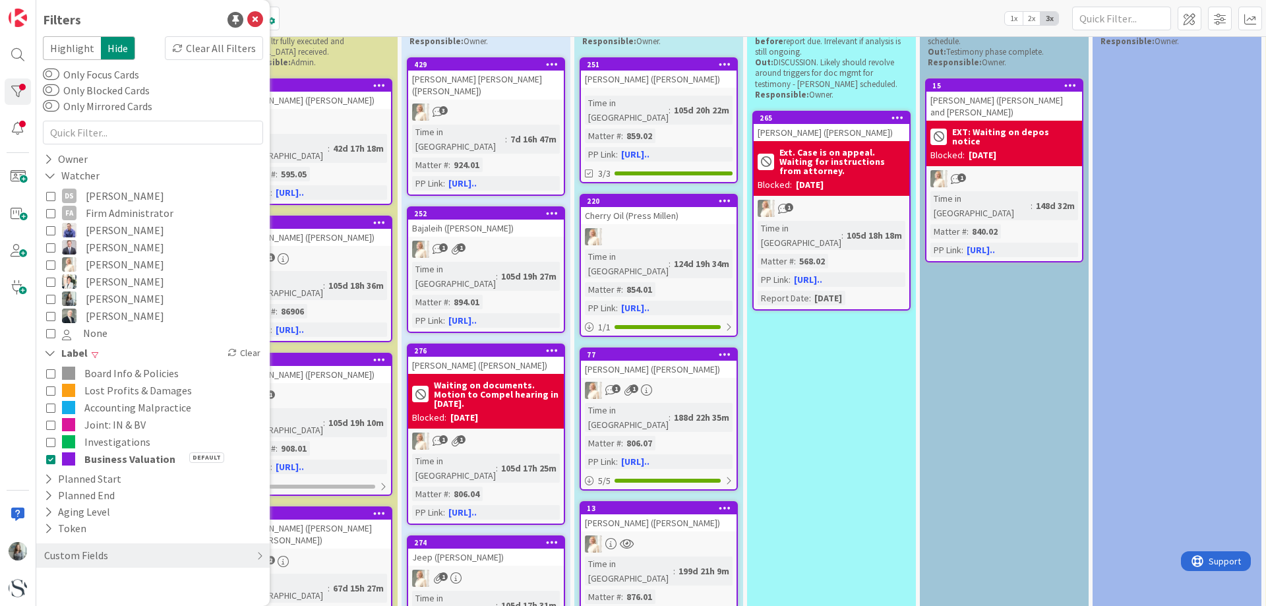
click at [48, 249] on icon at bounding box center [50, 247] width 9 height 9
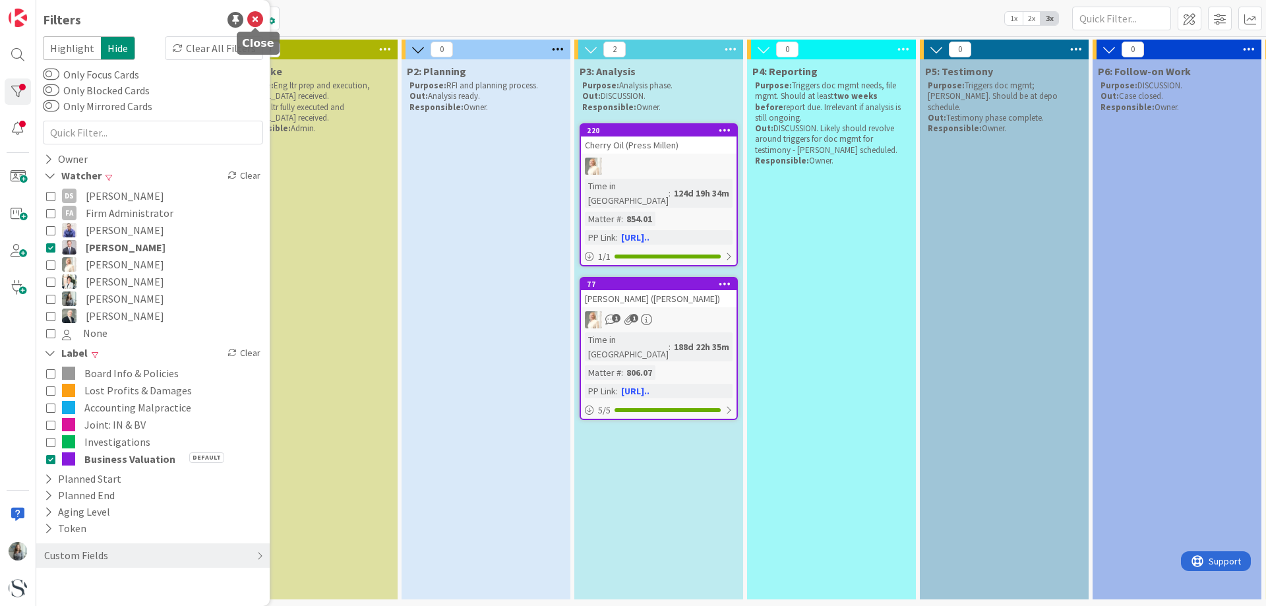
click at [258, 18] on icon at bounding box center [255, 20] width 16 height 16
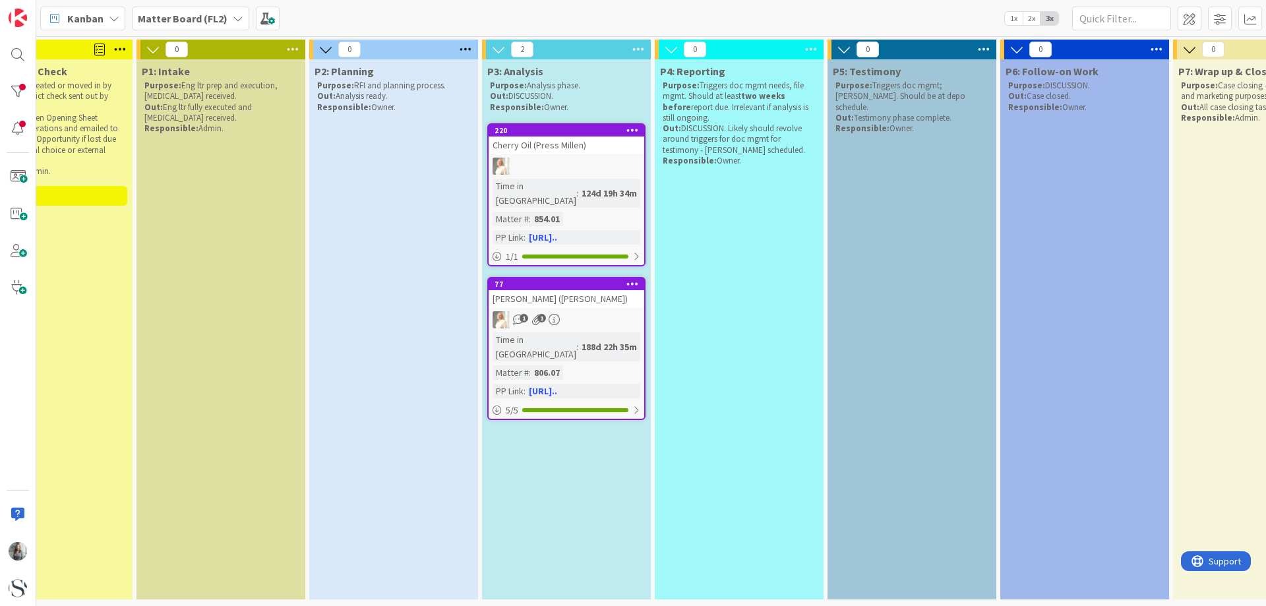
scroll to position [4, 310]
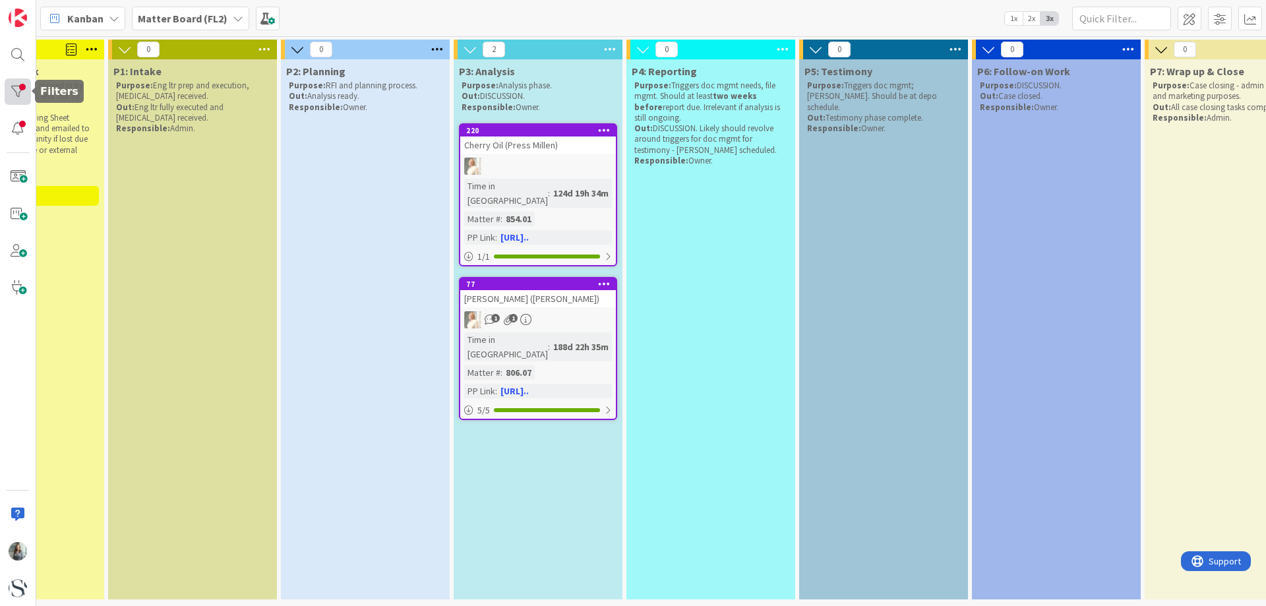
click at [16, 89] on div at bounding box center [18, 91] width 26 height 26
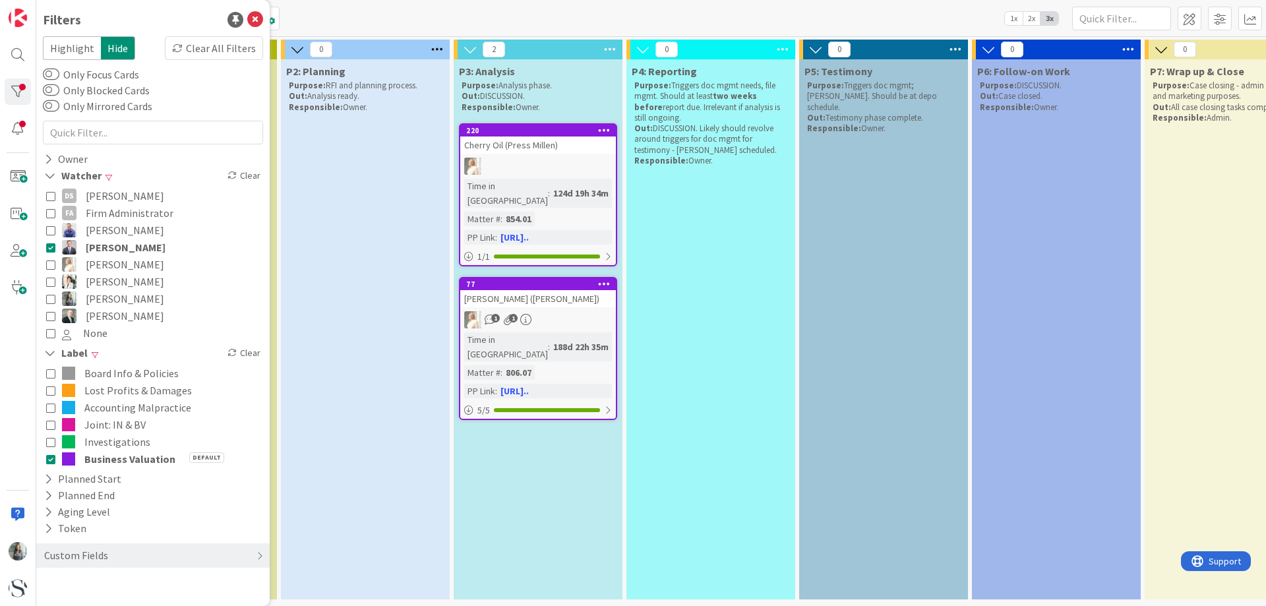
click at [51, 249] on icon at bounding box center [50, 247] width 9 height 9
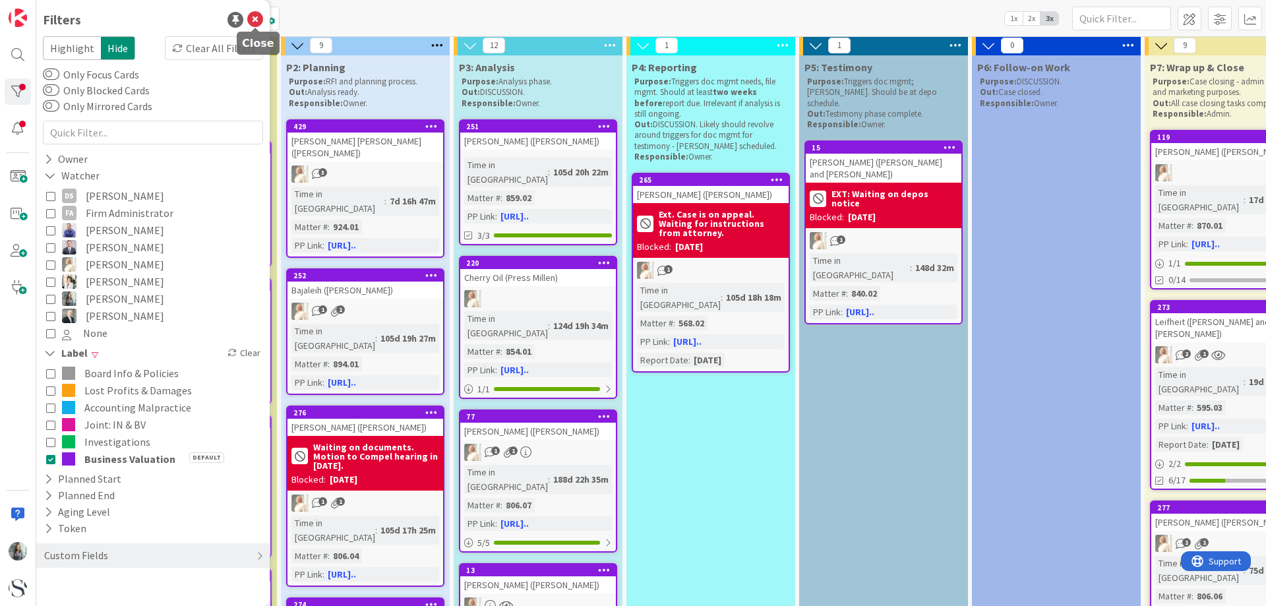
click at [254, 18] on icon at bounding box center [255, 20] width 16 height 16
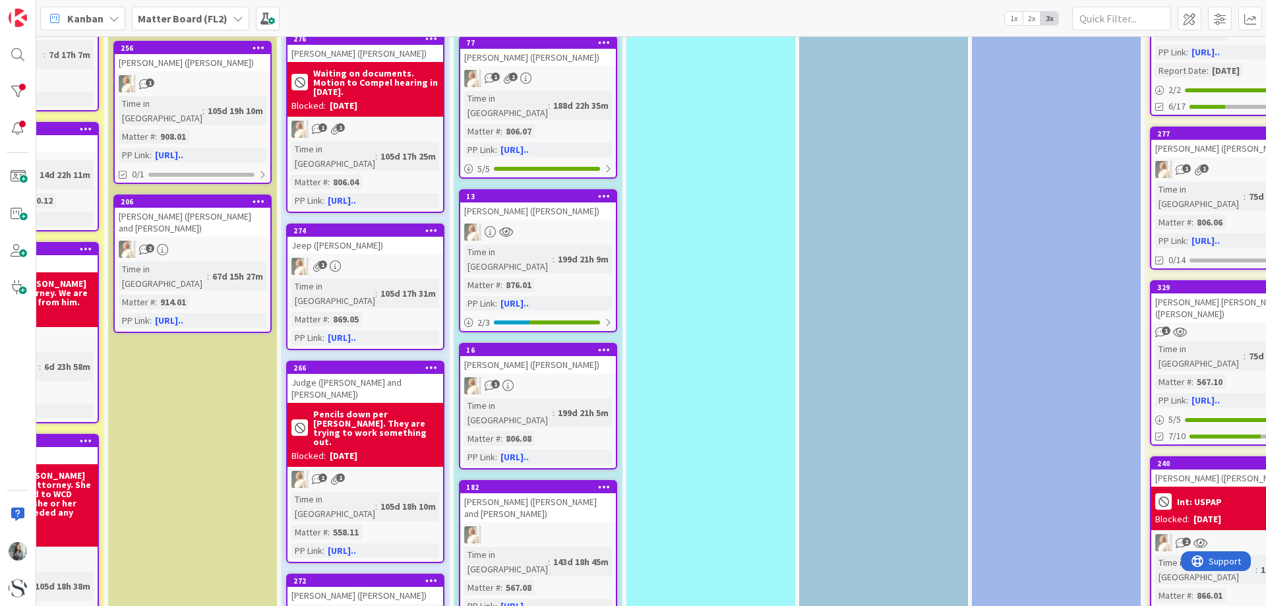
scroll to position [399, 310]
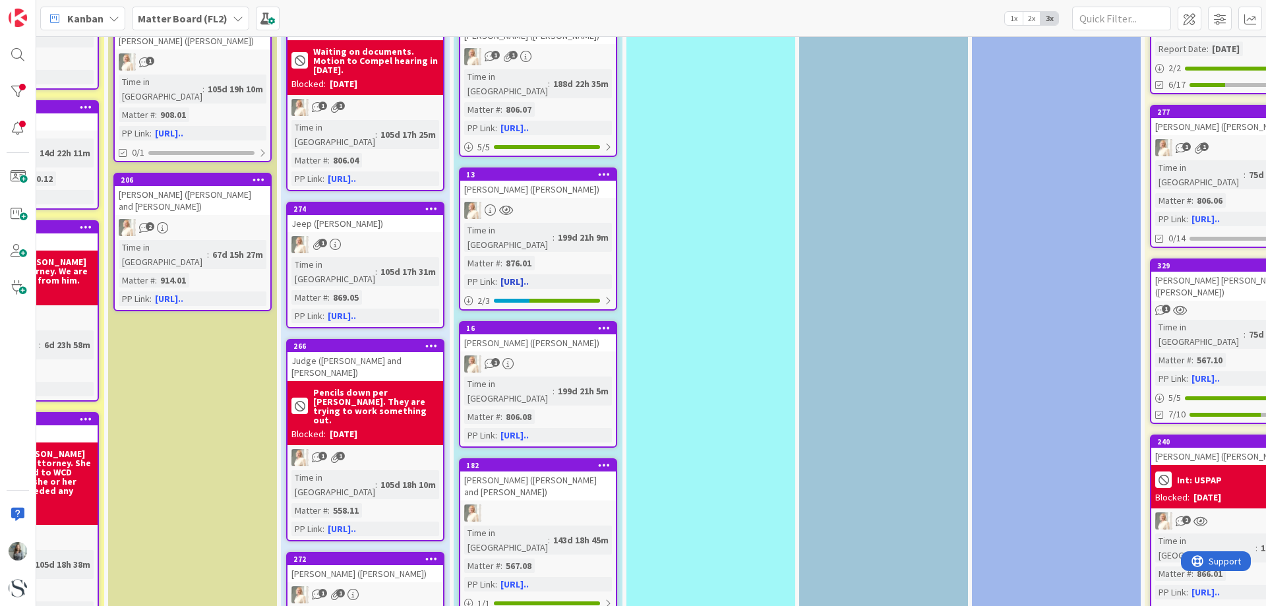
click at [545, 202] on div at bounding box center [538, 210] width 156 height 17
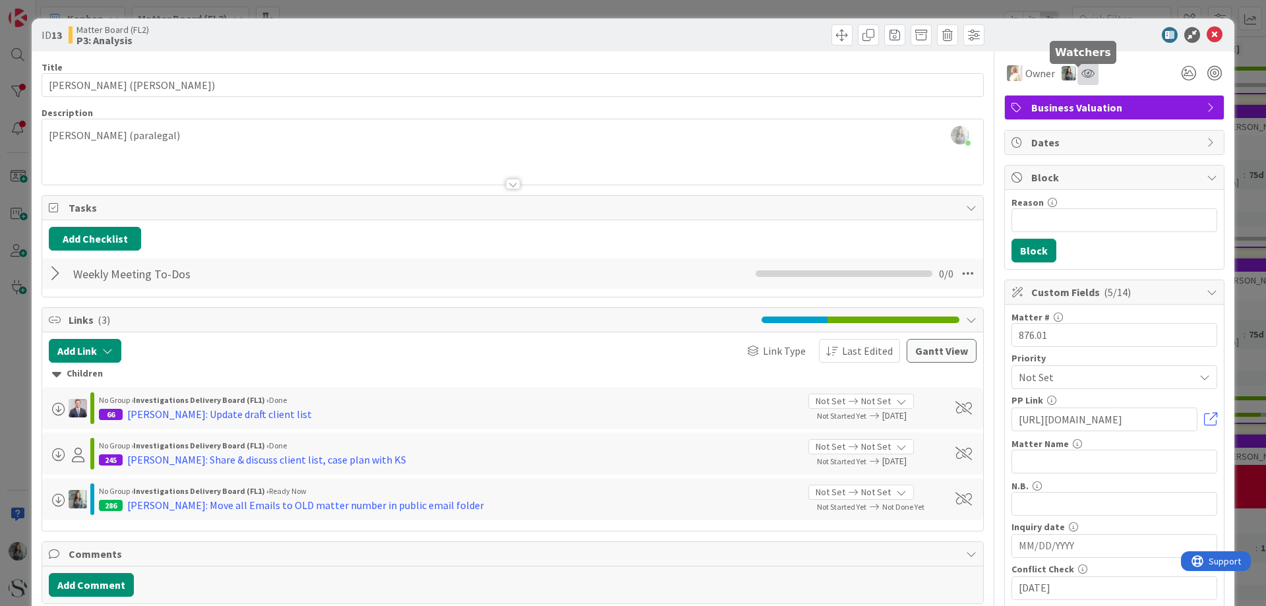
click at [1081, 74] on icon at bounding box center [1087, 73] width 13 height 11
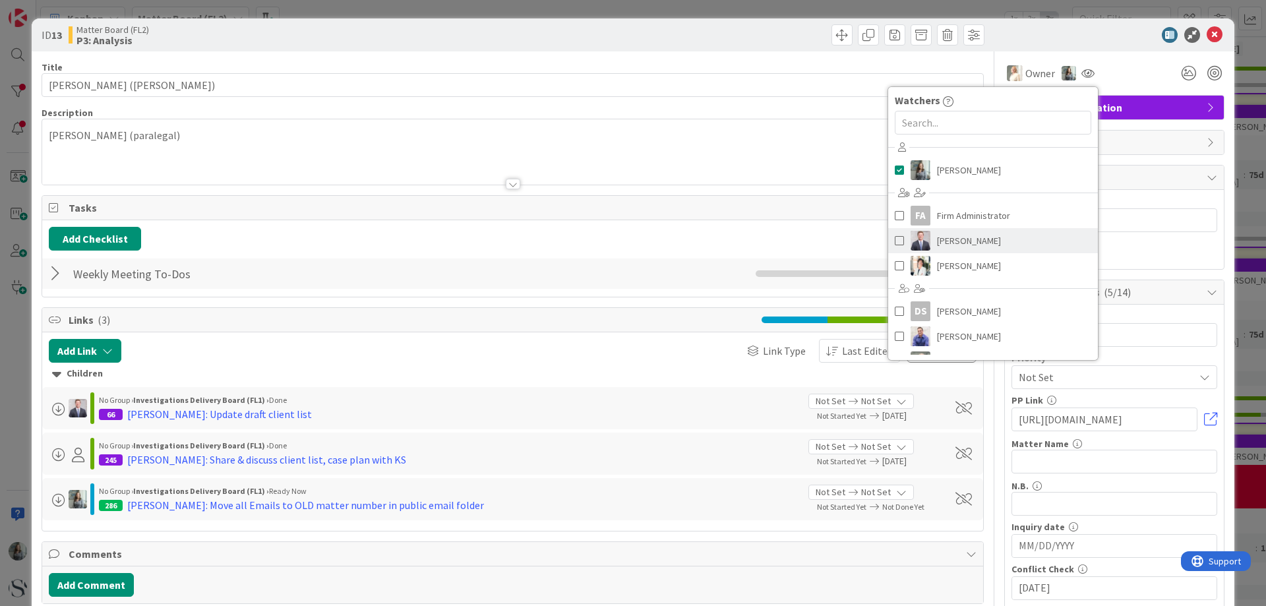
click at [895, 243] on span at bounding box center [899, 241] width 9 height 20
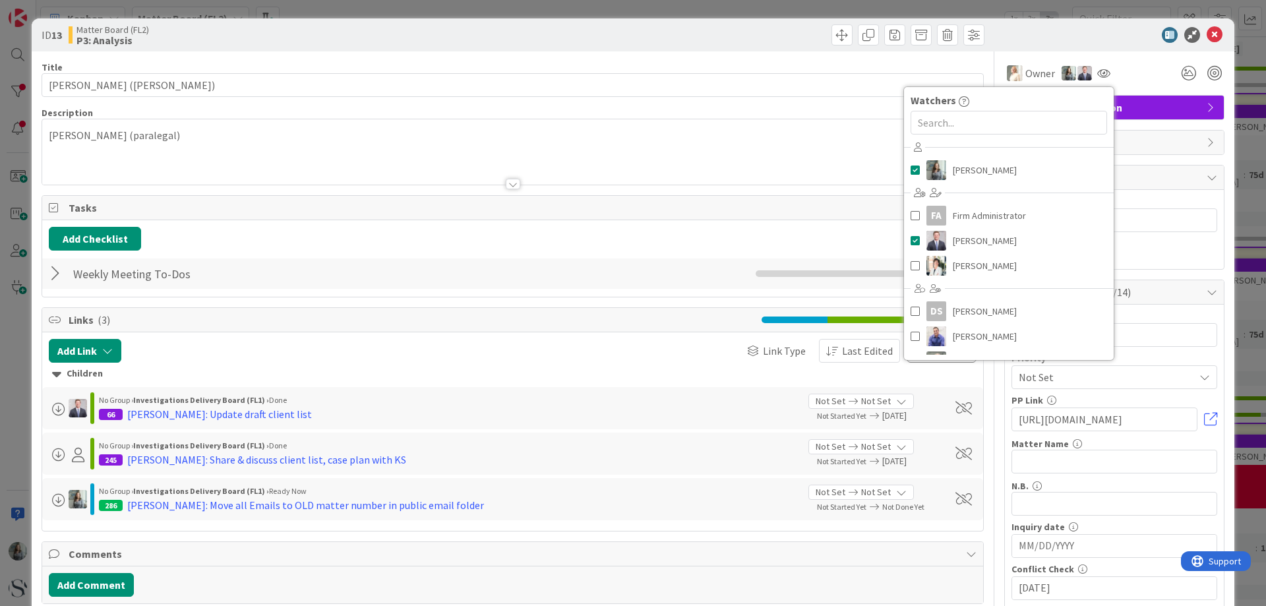
click at [1105, 48] on div "ID 13 Matter Board (FL2) P3: Analysis" at bounding box center [633, 34] width 1202 height 33
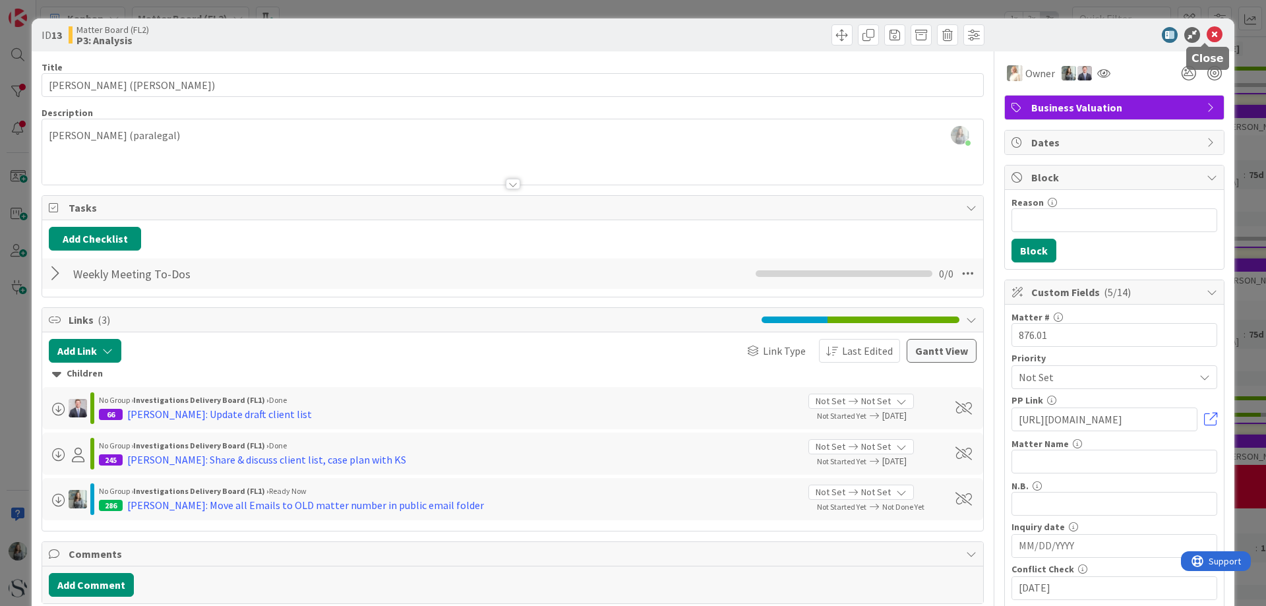
click at [1206, 35] on icon at bounding box center [1214, 35] width 16 height 16
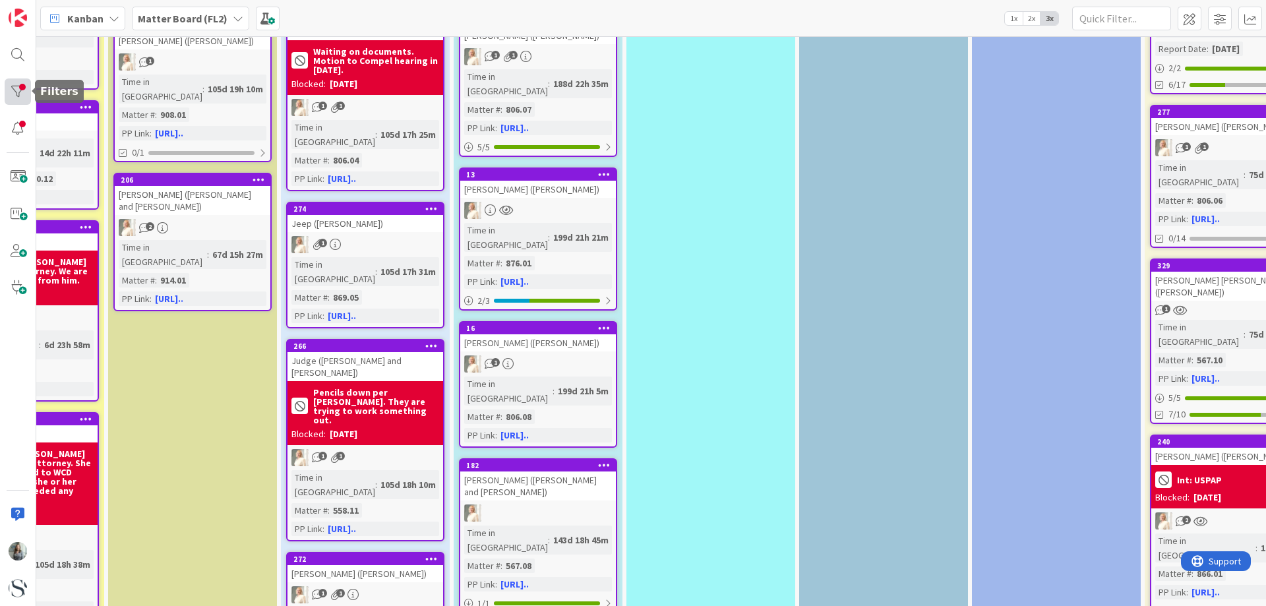
click at [18, 94] on div at bounding box center [18, 91] width 26 height 26
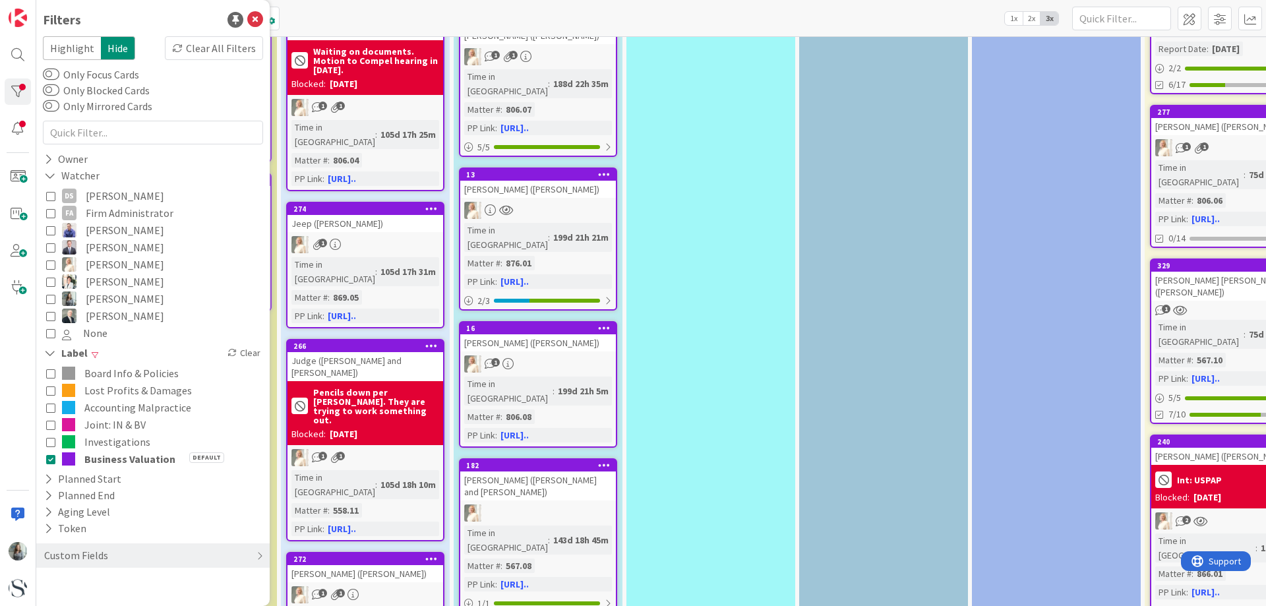
click at [47, 299] on icon at bounding box center [50, 298] width 9 height 9
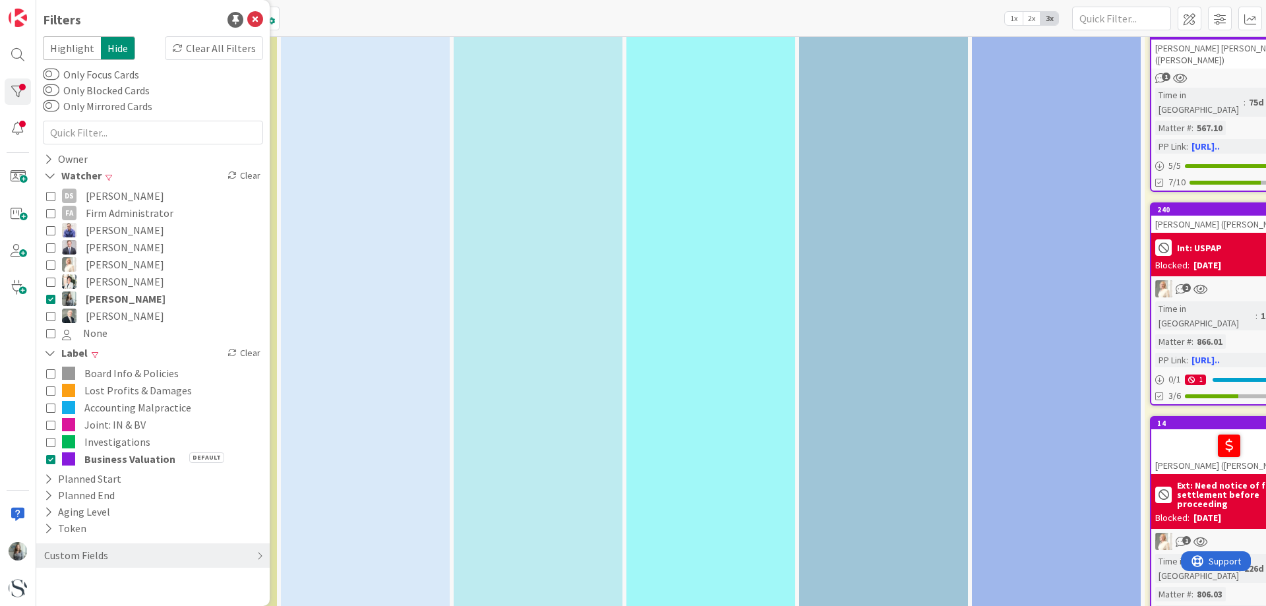
click at [49, 282] on icon at bounding box center [50, 281] width 9 height 9
click at [46, 248] on icon at bounding box center [50, 247] width 9 height 9
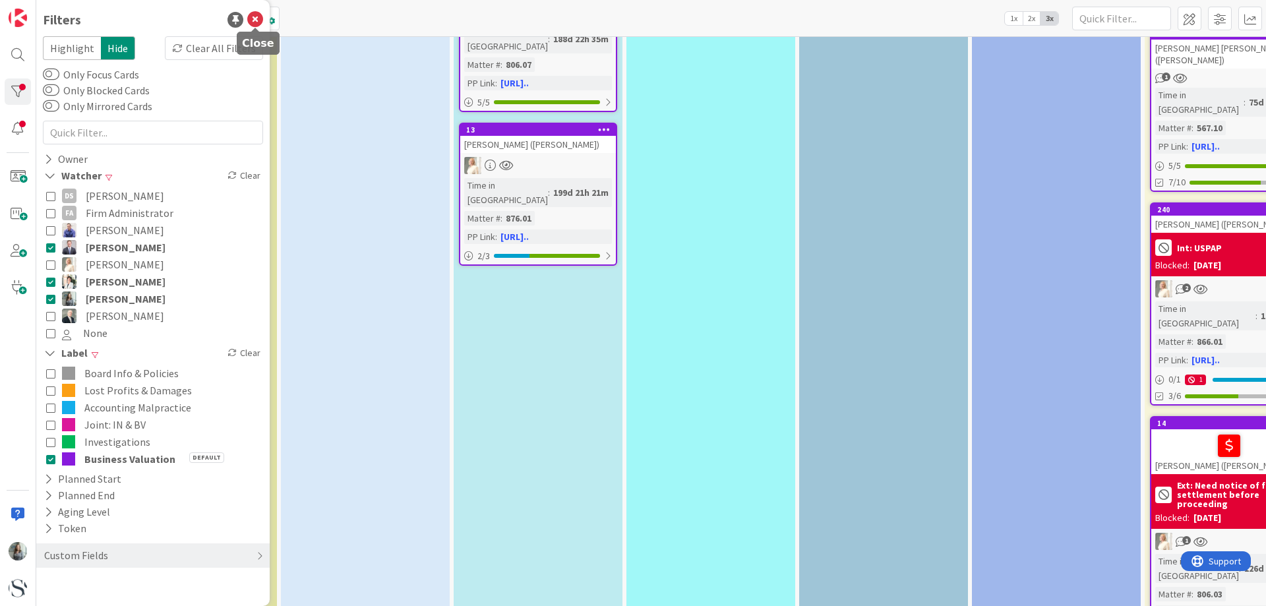
click at [261, 20] on icon at bounding box center [255, 20] width 16 height 16
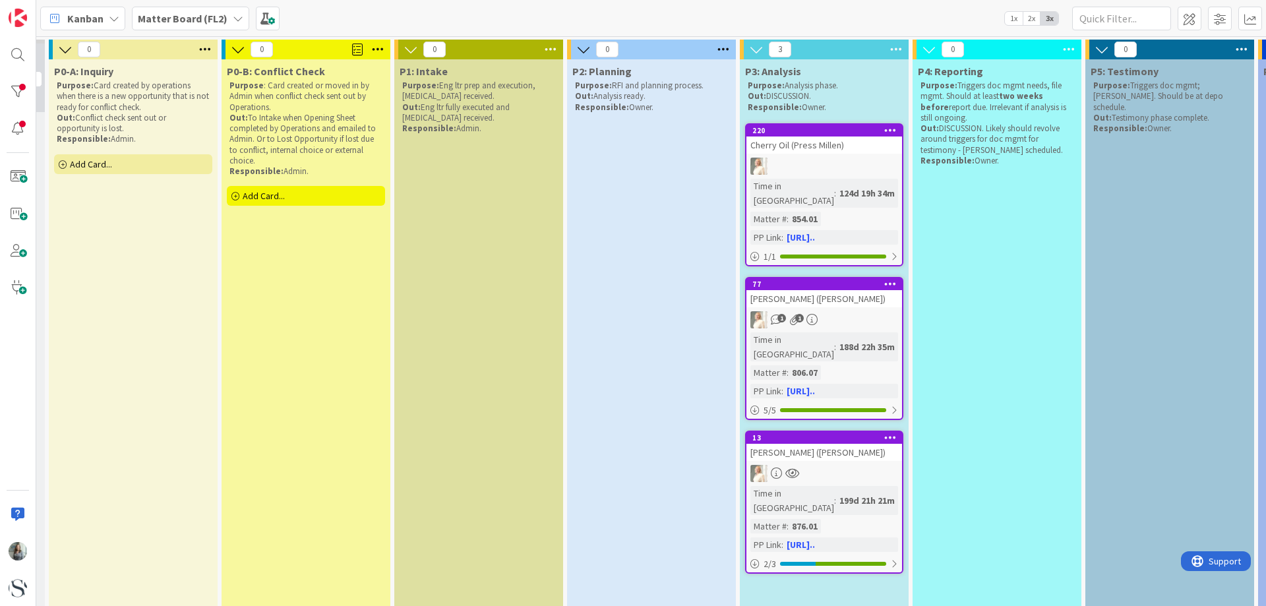
scroll to position [0, 0]
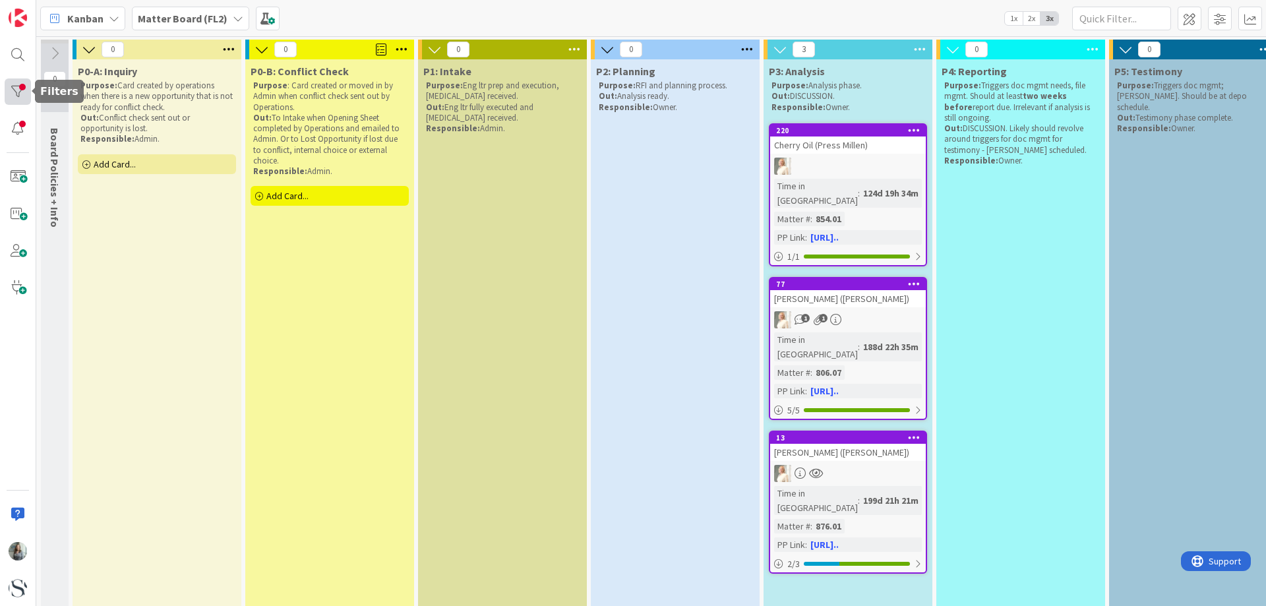
click at [18, 88] on div at bounding box center [18, 91] width 26 height 26
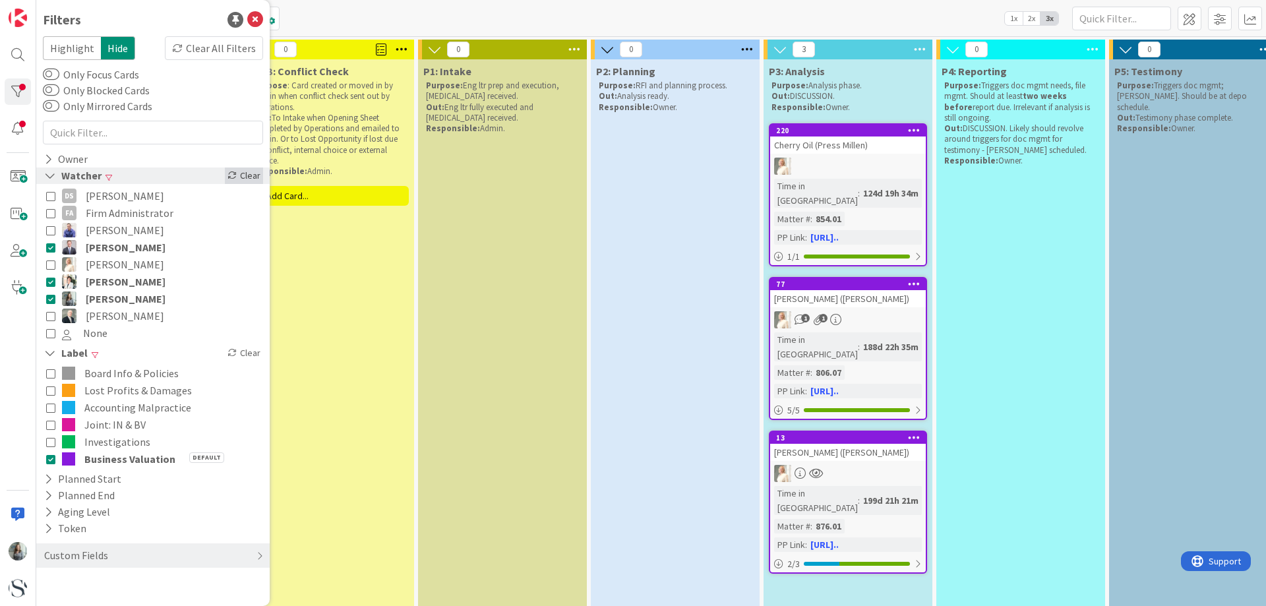
click at [237, 173] on icon at bounding box center [231, 175] width 9 height 9
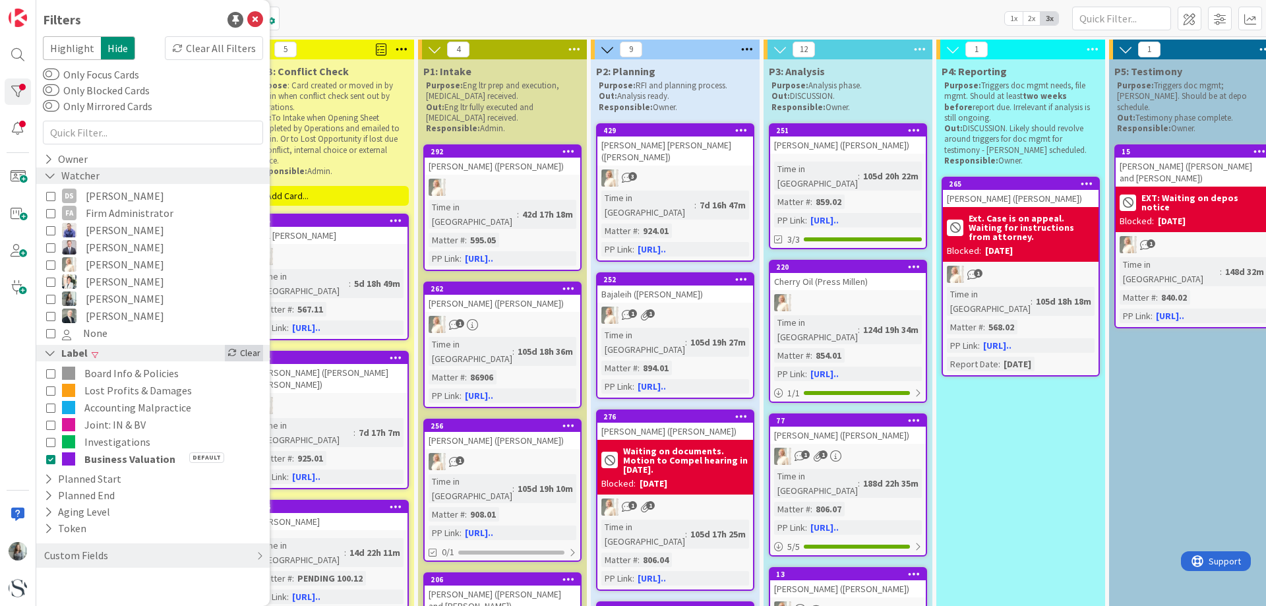
click at [252, 353] on div "Clear" at bounding box center [244, 353] width 38 height 16
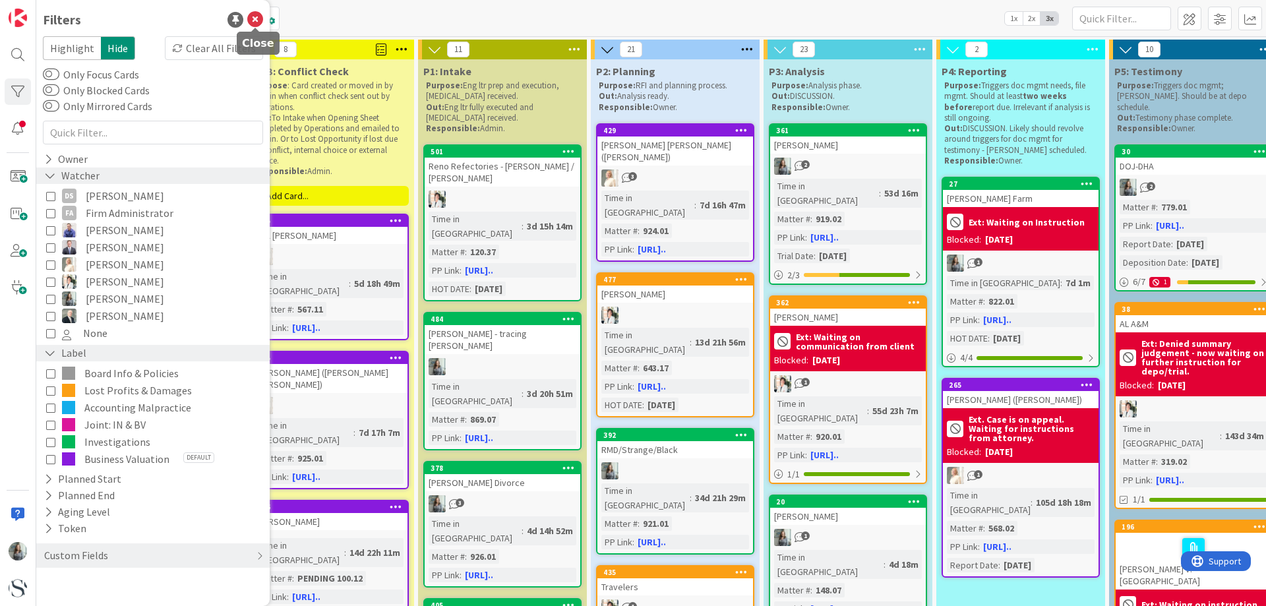
click at [254, 20] on icon at bounding box center [255, 20] width 16 height 16
